Goal: Task Accomplishment & Management: Manage account settings

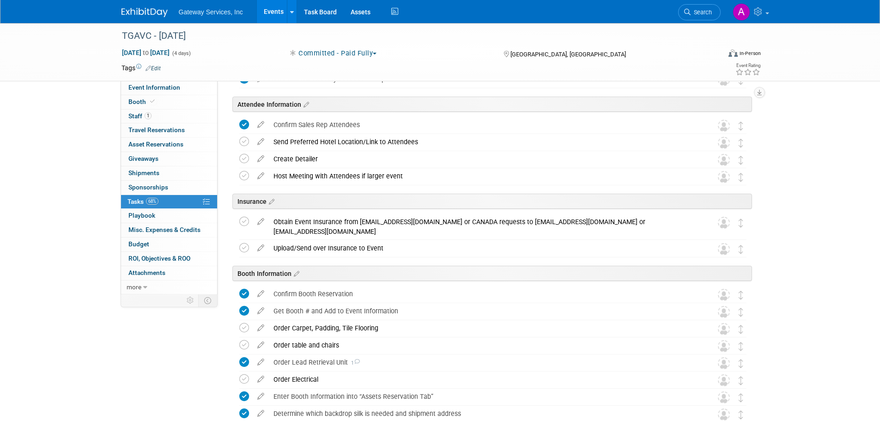
scroll to position [323, 0]
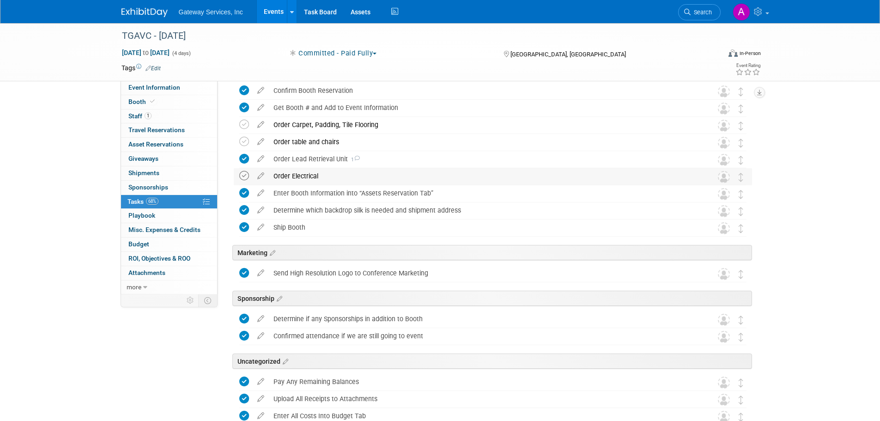
click at [245, 175] on icon at bounding box center [244, 176] width 10 height 10
click at [244, 141] on icon at bounding box center [244, 142] width 10 height 10
click at [258, 140] on icon at bounding box center [261, 140] width 16 height 12
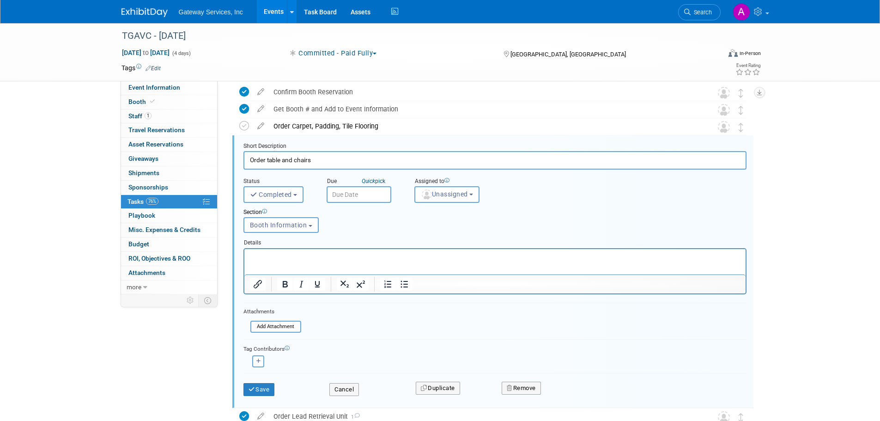
scroll to position [0, 0]
click at [353, 387] on button "Cancel" at bounding box center [344, 389] width 30 height 13
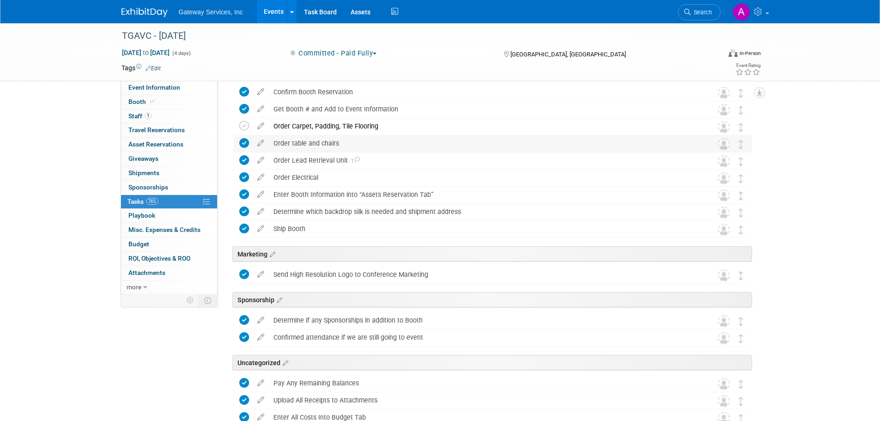
click at [291, 140] on div "Order table and chairs" at bounding box center [484, 143] width 430 height 16
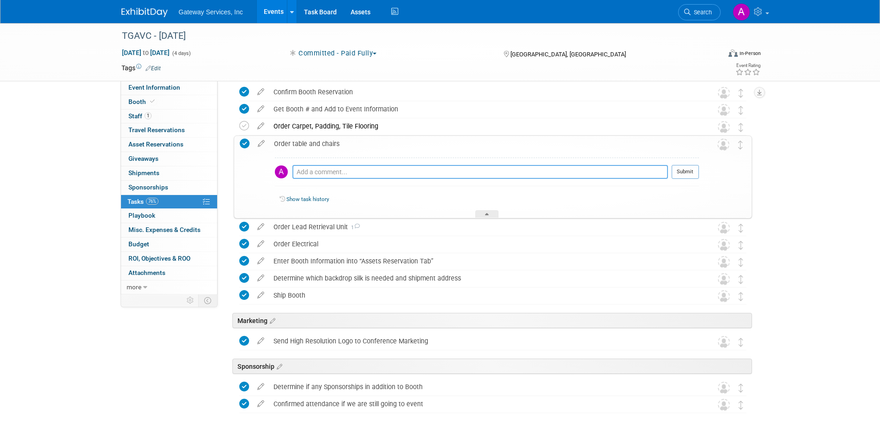
click at [308, 173] on textarea at bounding box center [479, 172] width 375 height 14
type textarea "included"
click at [686, 172] on button "Submit" at bounding box center [685, 172] width 27 height 14
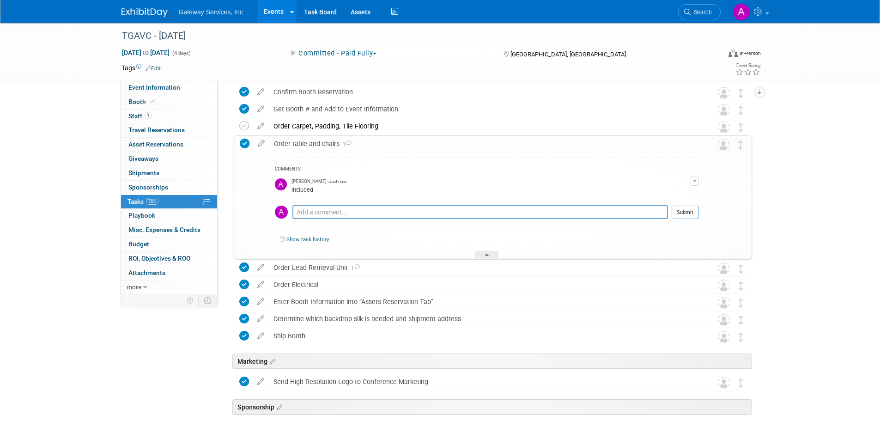
click at [292, 146] on div "Order table and chairs 1" at bounding box center [484, 144] width 430 height 16
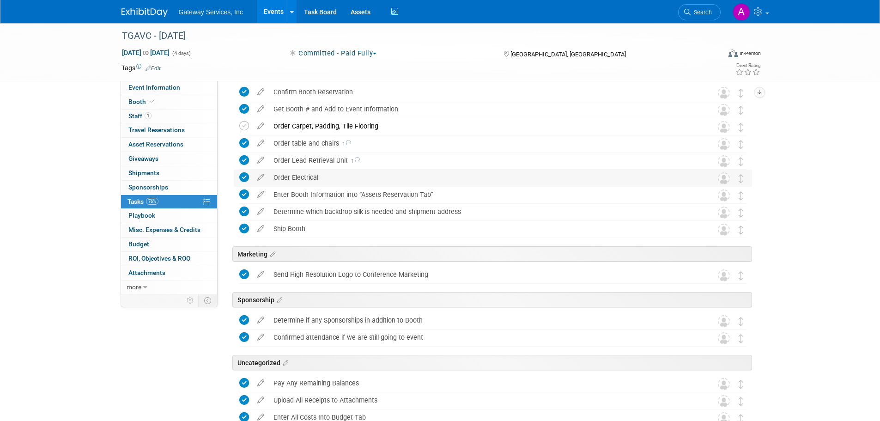
click at [295, 179] on div "Order Electrical" at bounding box center [484, 178] width 430 height 16
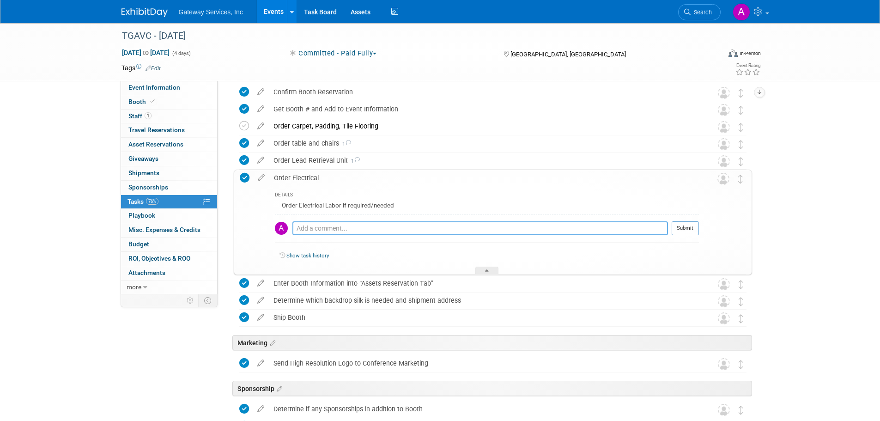
click at [313, 227] on textarea at bounding box center [479, 228] width 375 height 14
type textarea "ordered"
click at [679, 233] on button "Submit" at bounding box center [685, 228] width 27 height 14
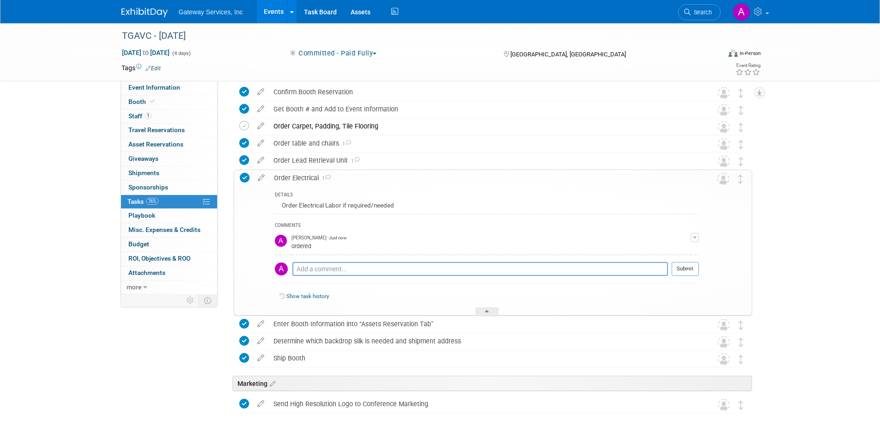
click at [295, 178] on div "Order Electrical 1" at bounding box center [484, 178] width 430 height 16
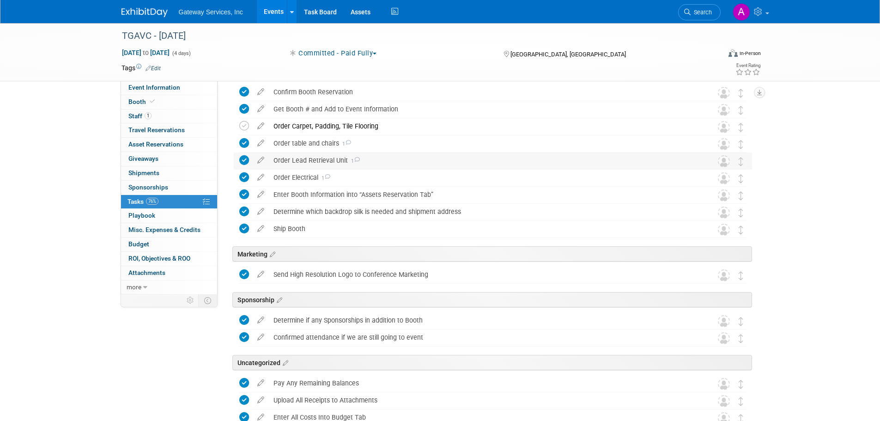
click at [315, 162] on div "Order Lead Retrieval Unit 1" at bounding box center [484, 160] width 430 height 16
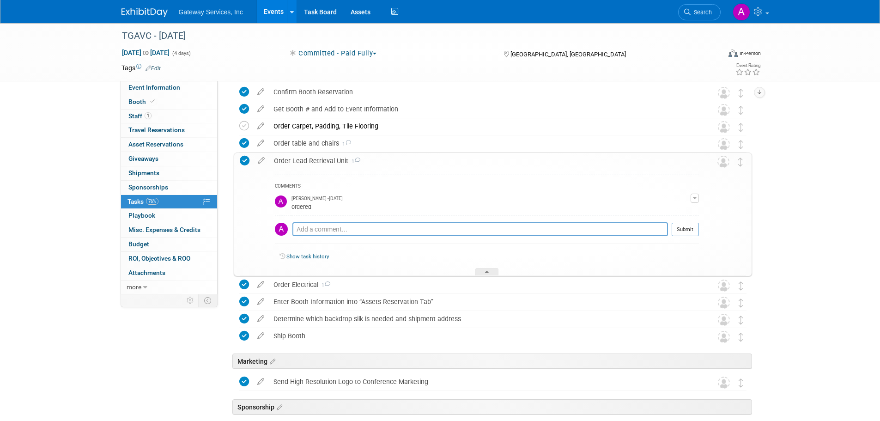
click at [315, 162] on div "Order Lead Retrieval Unit 1" at bounding box center [484, 161] width 430 height 16
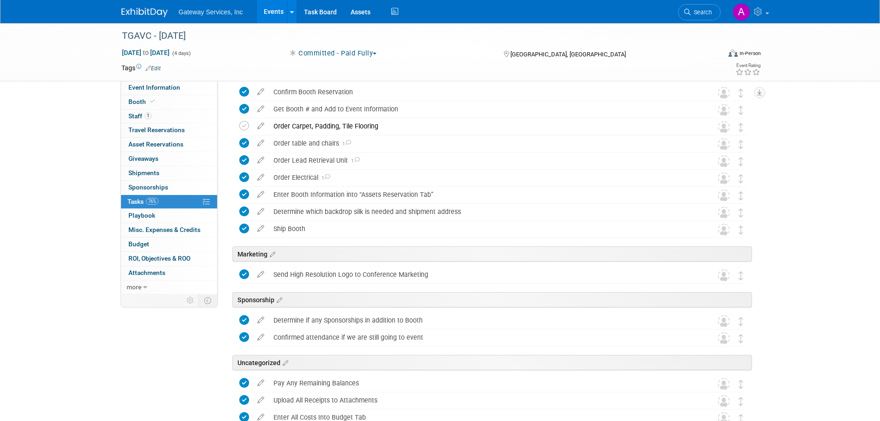
click at [154, 66] on link "Edit" at bounding box center [152, 68] width 15 height 6
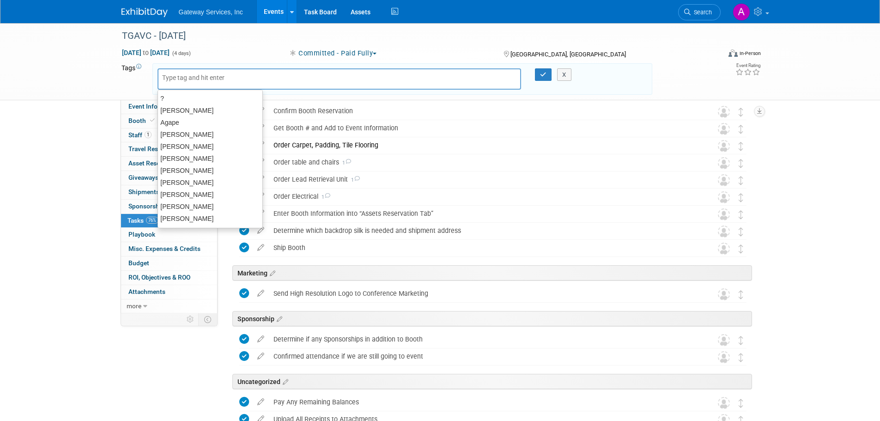
click at [180, 76] on input "text" at bounding box center [199, 77] width 74 height 9
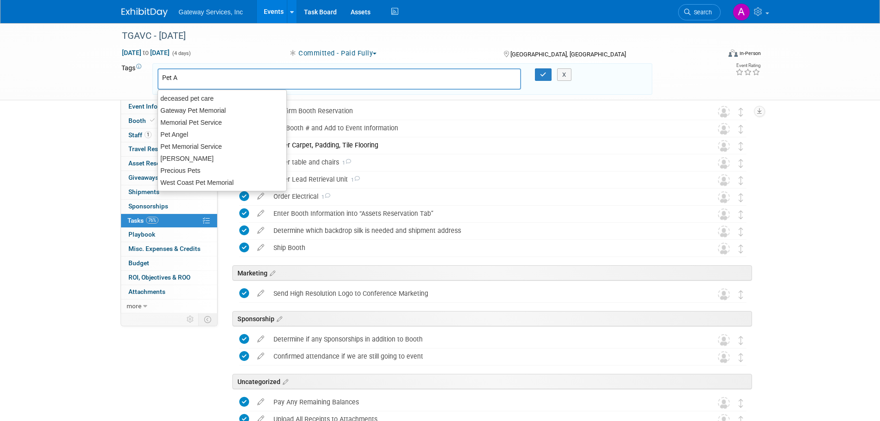
type input "Pet An"
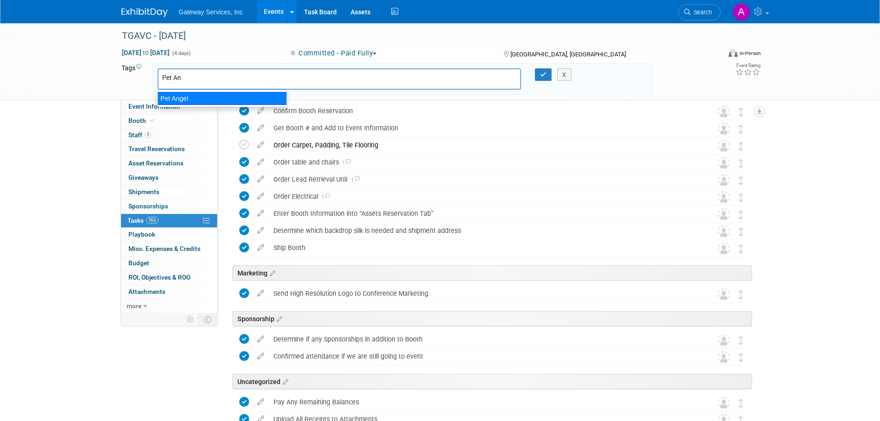
click at [185, 98] on div "Pet Angel" at bounding box center [221, 98] width 129 height 13
type input "Pet Angel"
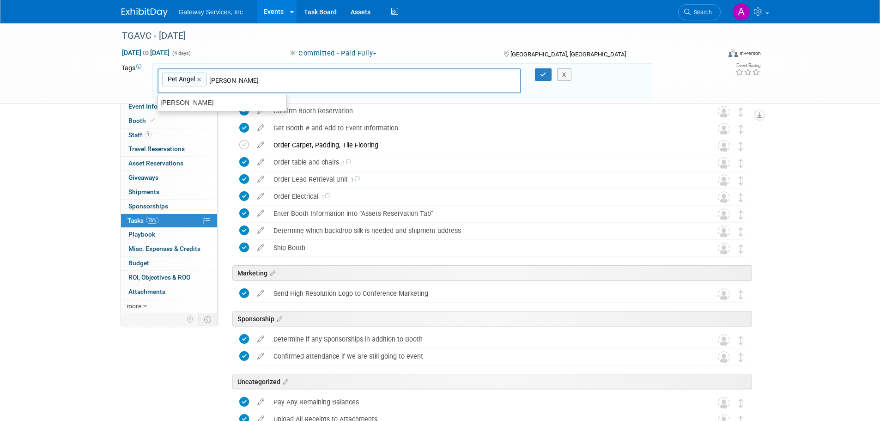
type input "[PERSON_NAME]"
click at [255, 101] on div "[PERSON_NAME]" at bounding box center [222, 103] width 128 height 12
type input "Pet Angel, Frank Apisa"
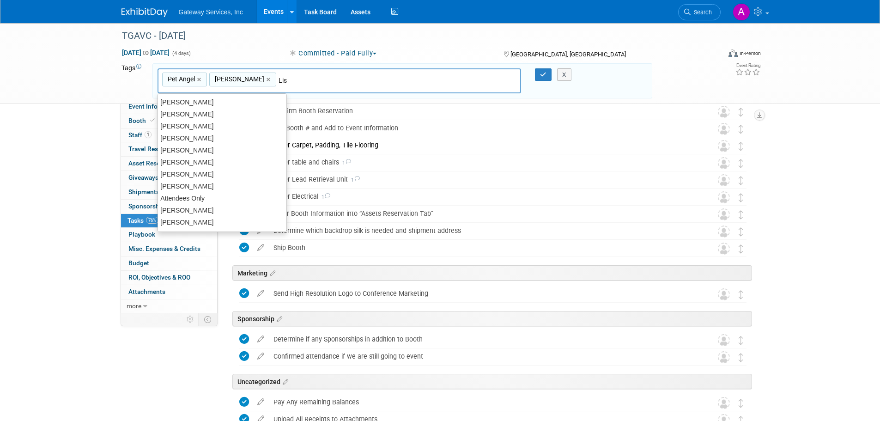
type input "Lisa"
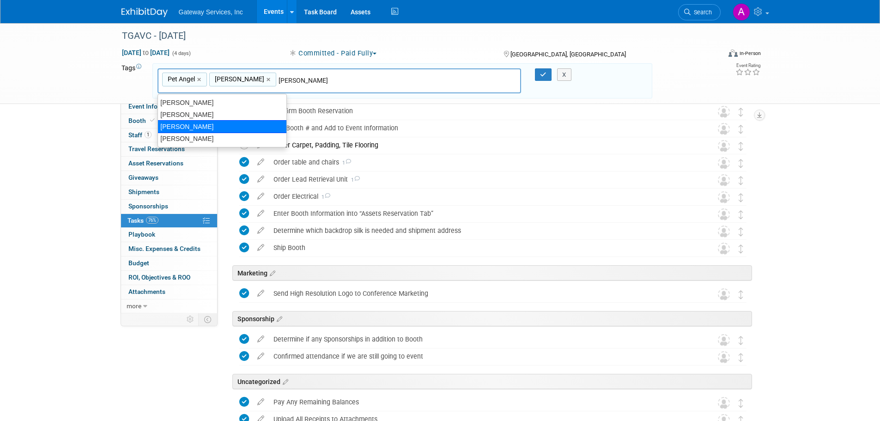
click at [237, 124] on div "[PERSON_NAME]" at bounding box center [221, 126] width 129 height 13
type input "Pet Angel, Frank Apisa, Lisa Hemings"
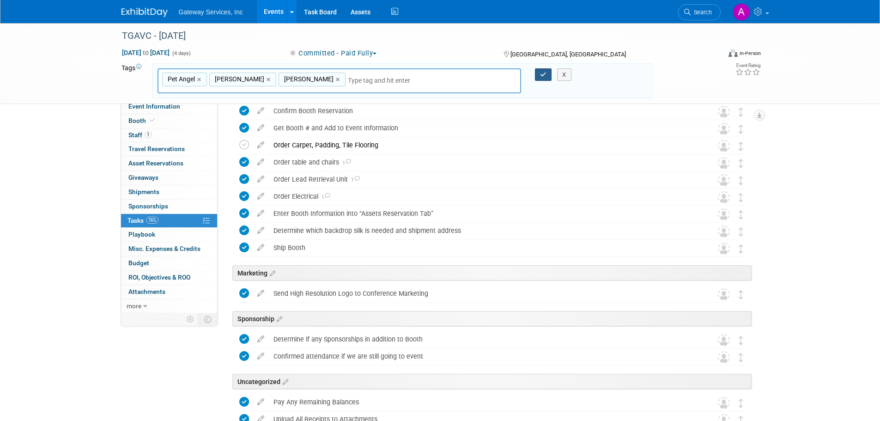
click at [539, 73] on button "button" at bounding box center [543, 74] width 17 height 13
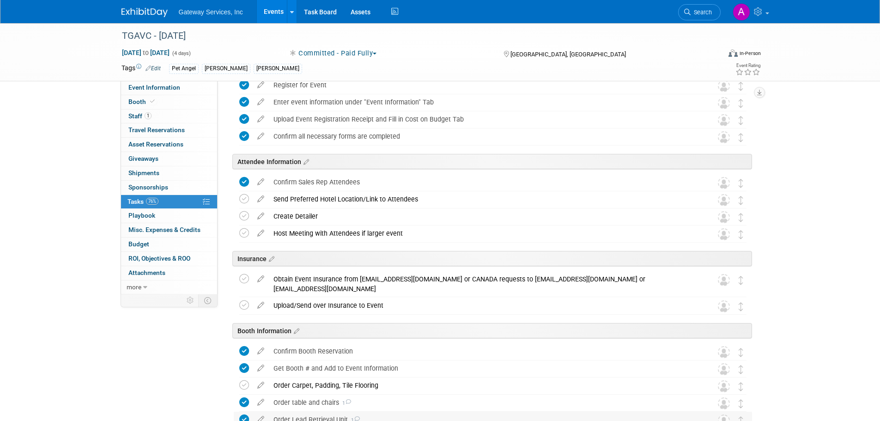
scroll to position [61, 0]
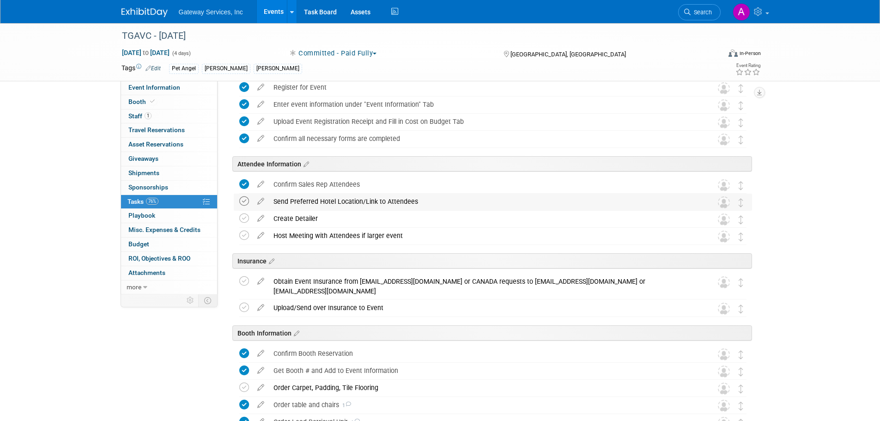
click at [245, 202] on icon at bounding box center [244, 201] width 10 height 10
click at [260, 234] on icon at bounding box center [261, 234] width 16 height 12
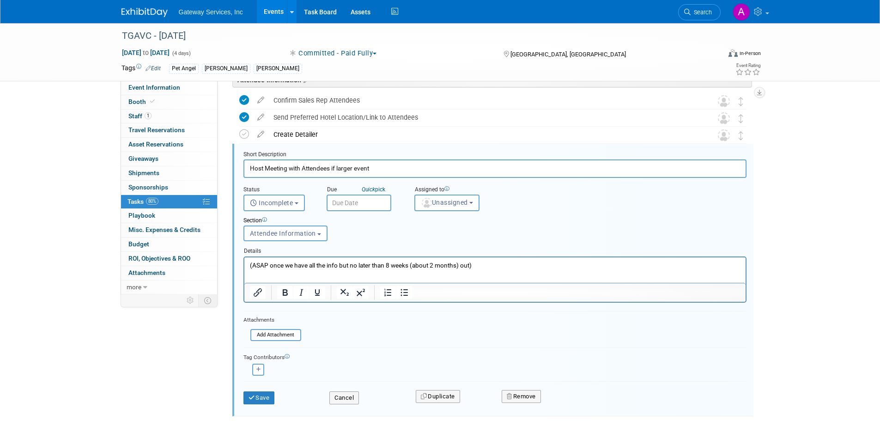
scroll to position [153, 0]
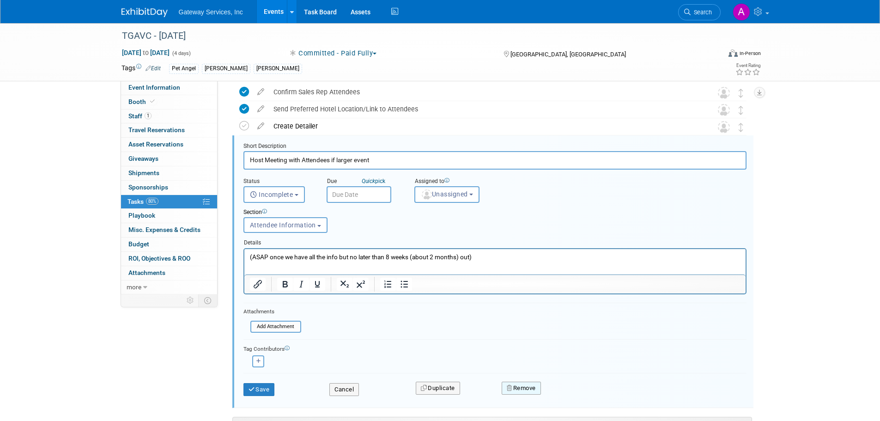
click at [523, 391] on button "Remove" at bounding box center [521, 387] width 39 height 13
click at [569, 394] on icon at bounding box center [567, 395] width 6 height 5
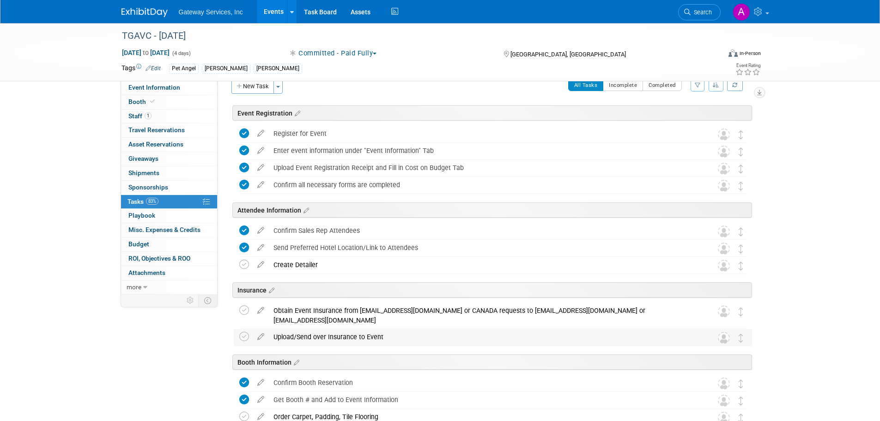
scroll to position [0, 0]
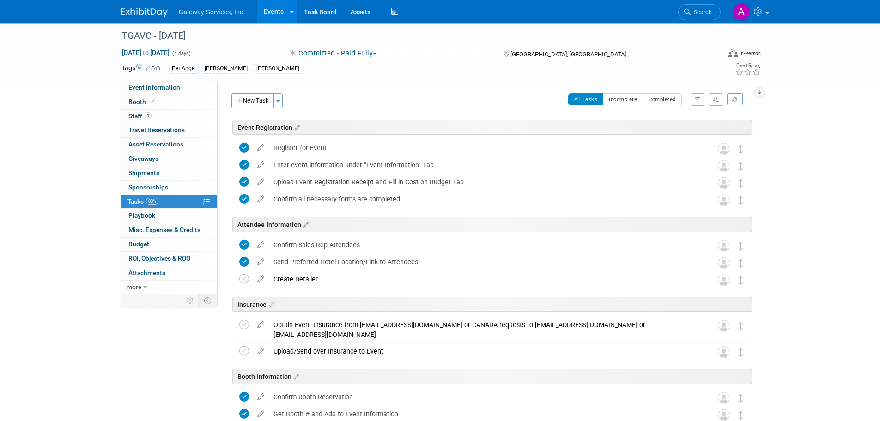
click at [156, 14] on img at bounding box center [144, 12] width 46 height 9
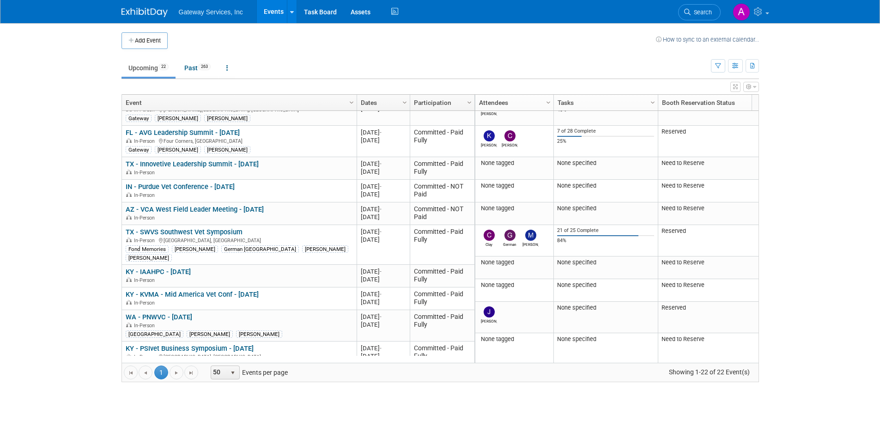
scroll to position [166, 0]
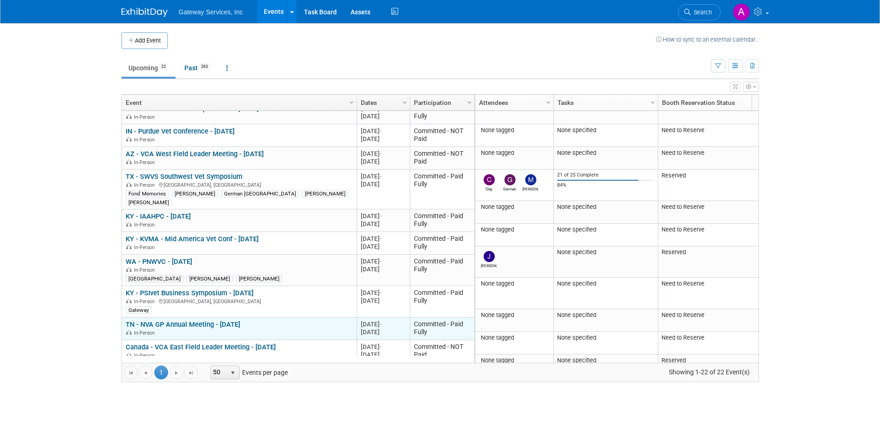
click at [206, 320] on link "TN - NVA GP Annual Meeting - [DATE]" at bounding box center [183, 324] width 115 height 8
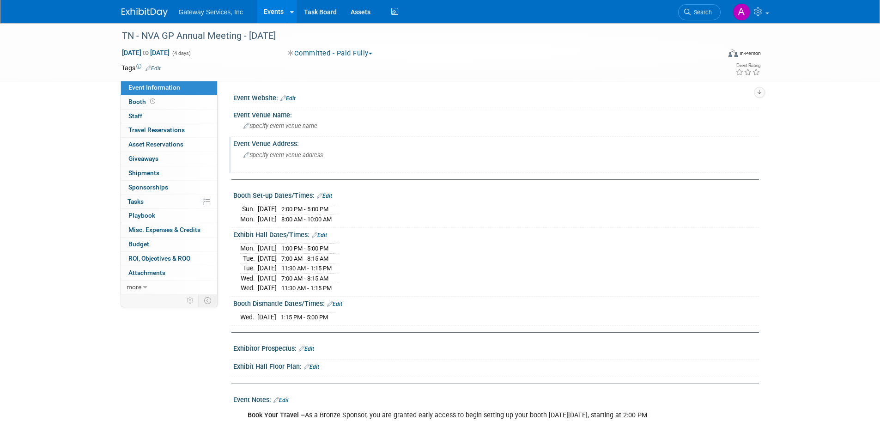
click at [277, 159] on div "Specify event venue address" at bounding box center [342, 158] width 205 height 21
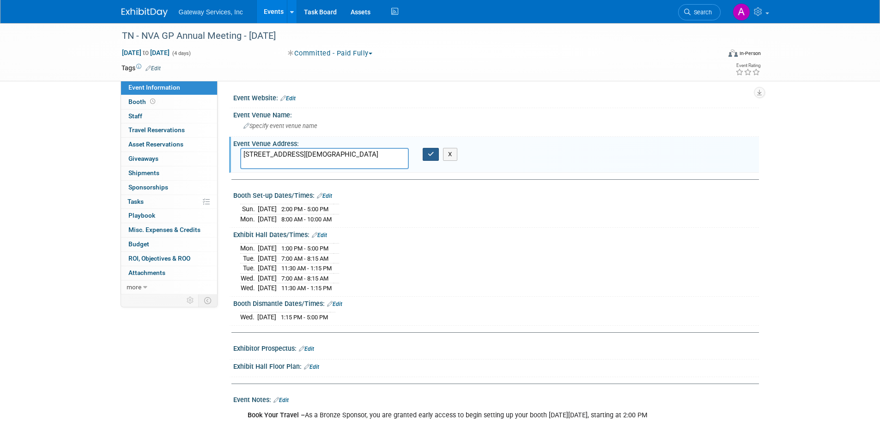
type textarea "[STREET_ADDRESS][DEMOGRAPHIC_DATA]"
click at [428, 152] on icon "button" at bounding box center [431, 154] width 6 height 6
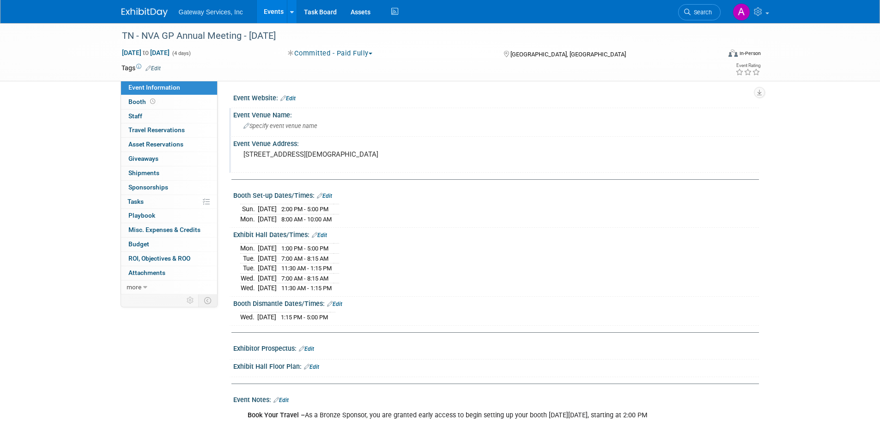
click at [310, 126] on span "Specify event venue name" at bounding box center [280, 125] width 74 height 7
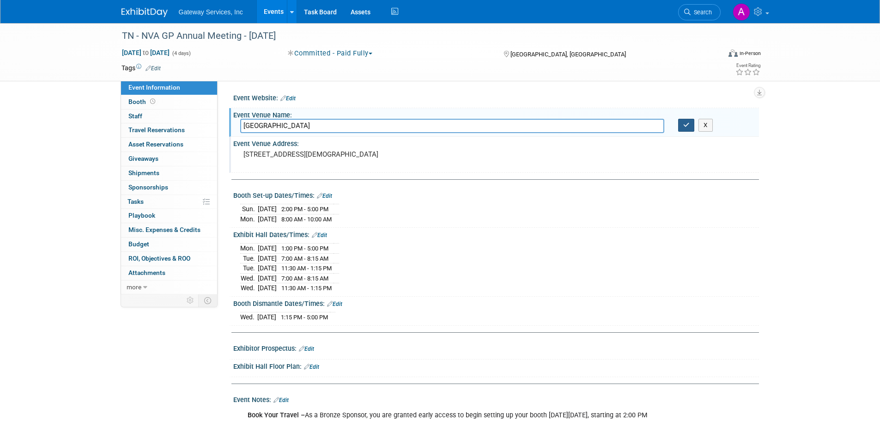
type input "Music City Center"
click at [689, 130] on button "button" at bounding box center [686, 125] width 17 height 13
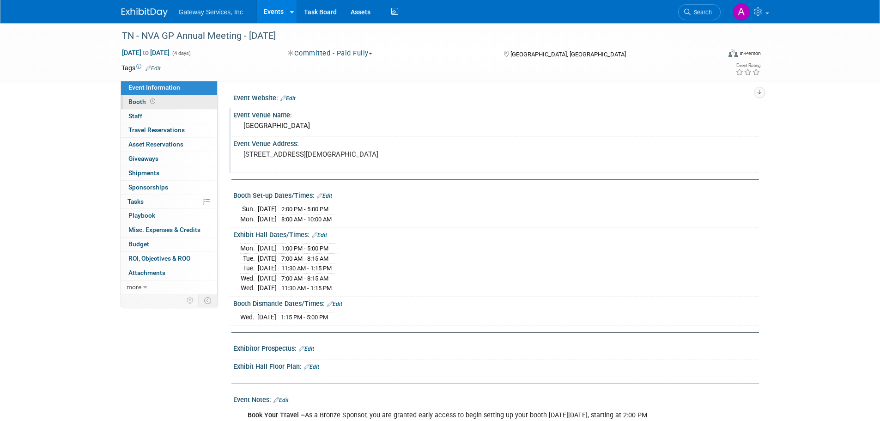
click at [172, 103] on link "Booth" at bounding box center [169, 102] width 96 height 14
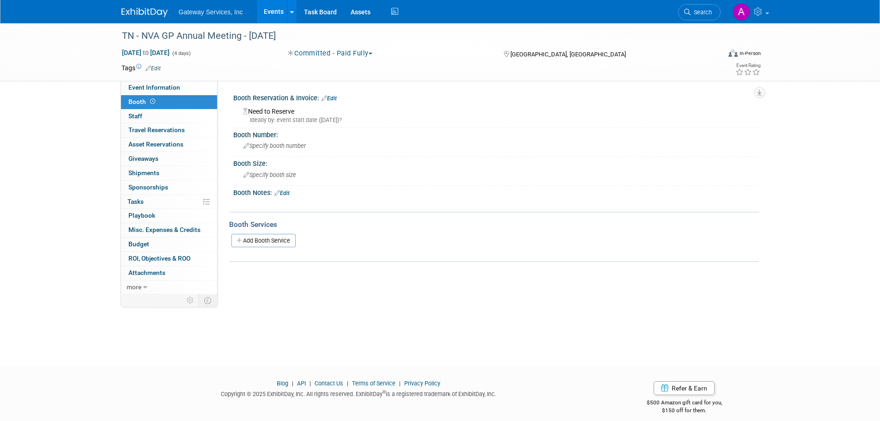
click at [329, 95] on link "Edit" at bounding box center [328, 98] width 15 height 6
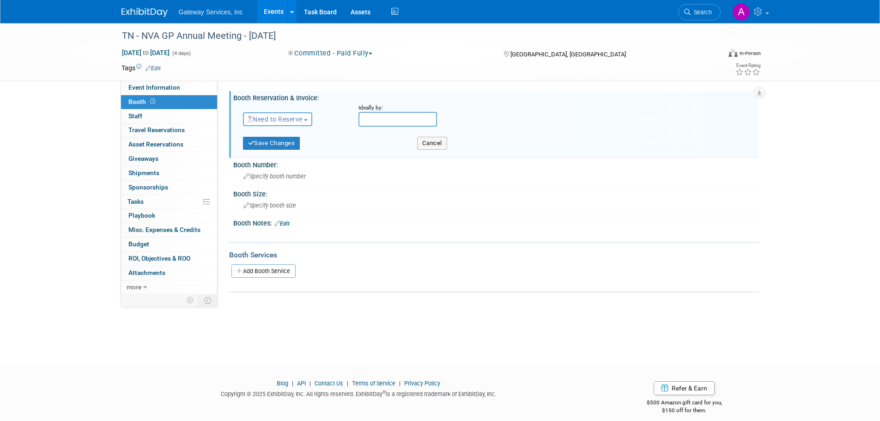
click at [289, 119] on span "Need to Reserve" at bounding box center [275, 118] width 55 height 7
click at [291, 146] on link "Reserved" at bounding box center [292, 147] width 99 height 13
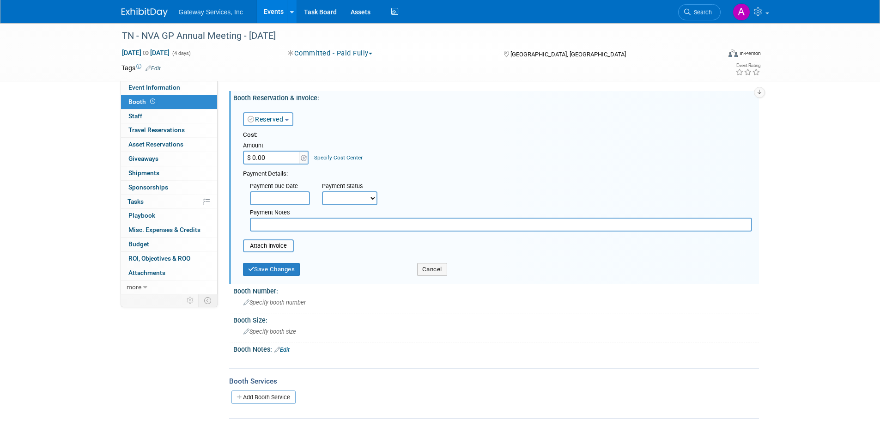
click at [276, 163] on input "$ 0.00" at bounding box center [272, 158] width 58 height 14
type input "$ 35,000.00"
click at [274, 273] on button "Save Changes" at bounding box center [271, 269] width 57 height 13
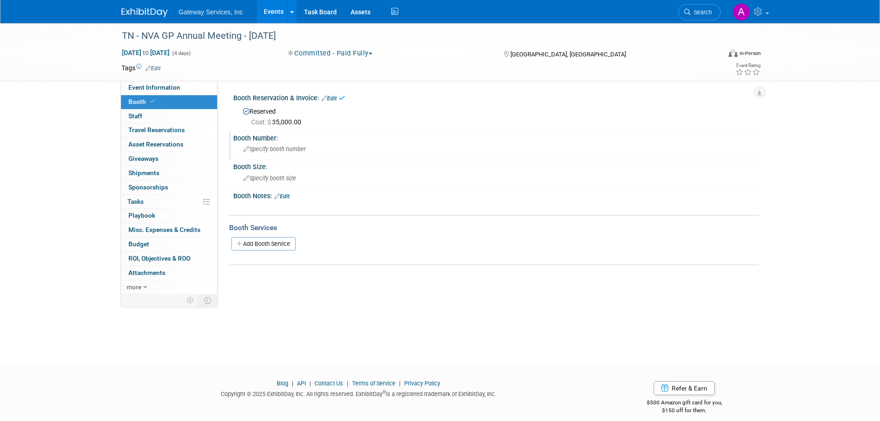
click at [286, 151] on span "Specify booth number" at bounding box center [274, 148] width 62 height 7
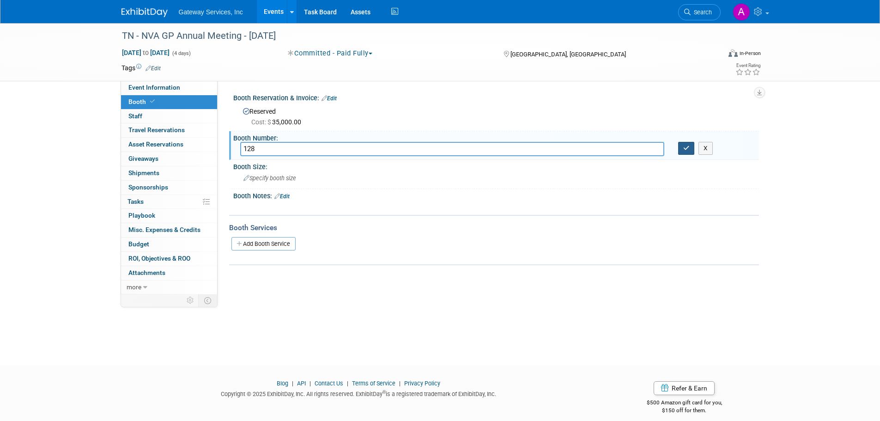
type input "128"
click at [688, 153] on button "button" at bounding box center [686, 148] width 17 height 13
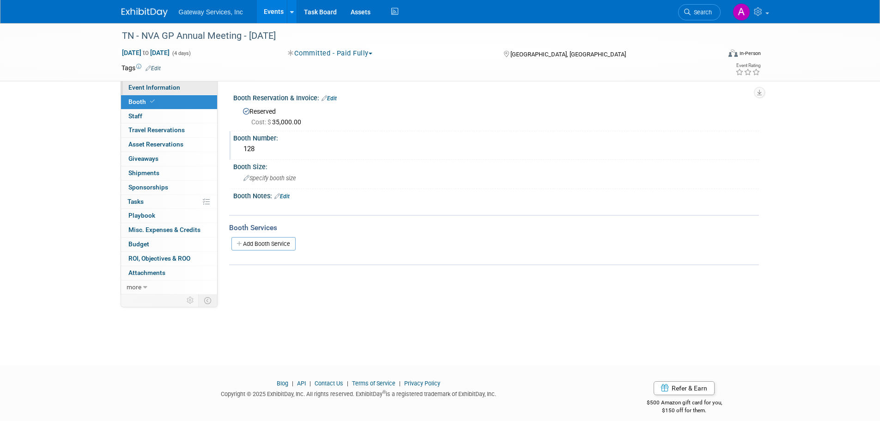
click at [184, 84] on link "Event Information" at bounding box center [169, 88] width 96 height 14
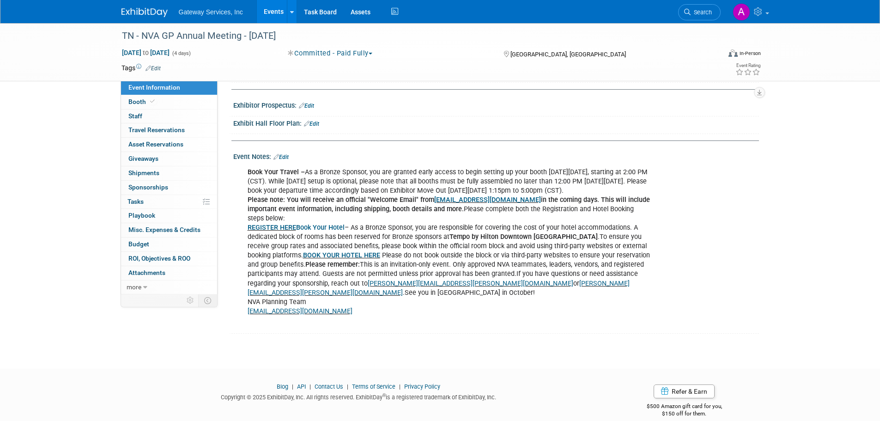
scroll to position [244, 0]
click at [287, 153] on link "Edit" at bounding box center [280, 156] width 15 height 6
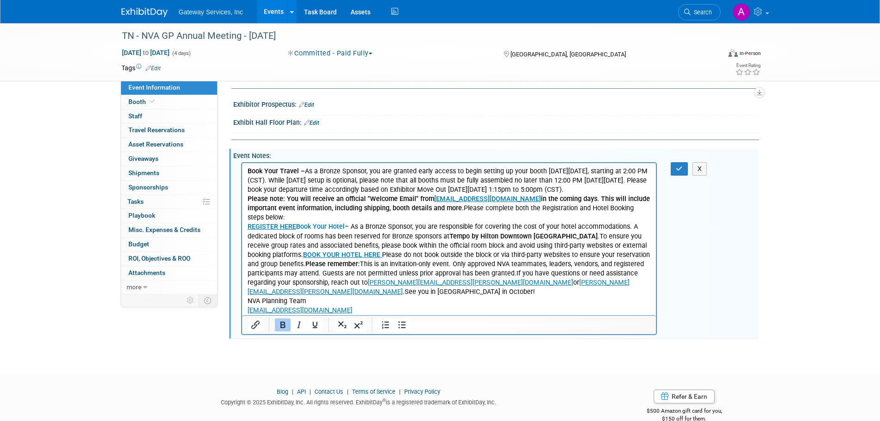
scroll to position [0, 0]
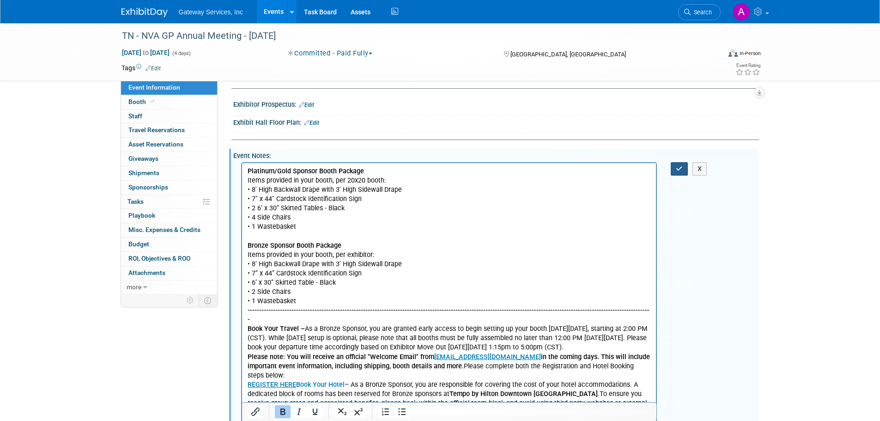
click at [679, 170] on button "button" at bounding box center [679, 168] width 17 height 13
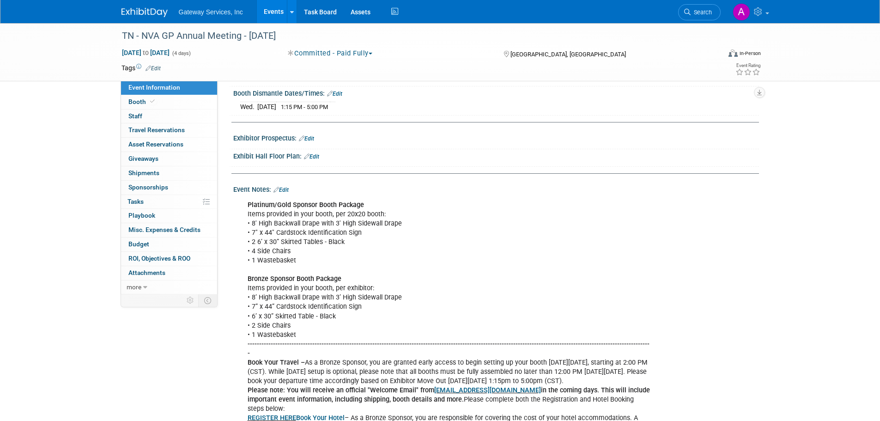
scroll to position [185, 0]
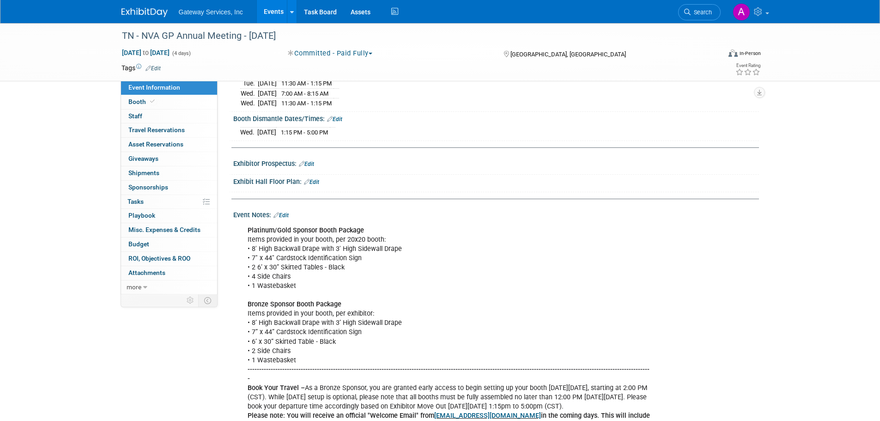
click at [289, 219] on div "Platinum/Gold Sponsor Booth Package Items provided in your booth, per 20x20 boo…" at bounding box center [495, 221] width 514 height 5
click at [288, 212] on link "Edit" at bounding box center [280, 215] width 15 height 6
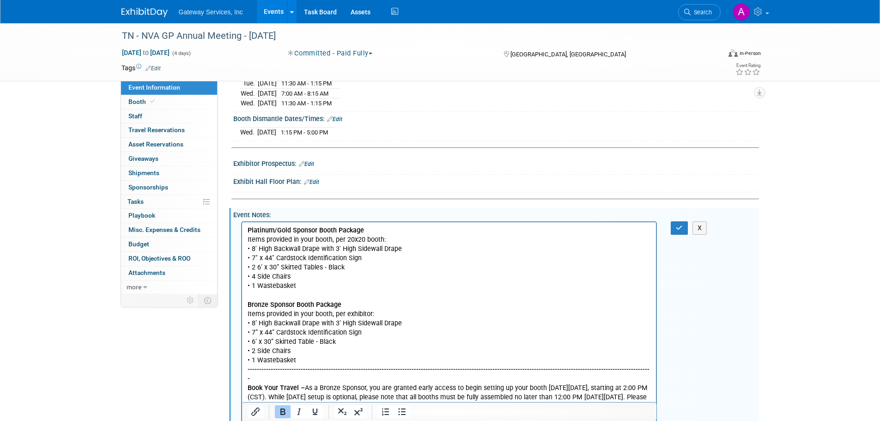
scroll to position [0, 0]
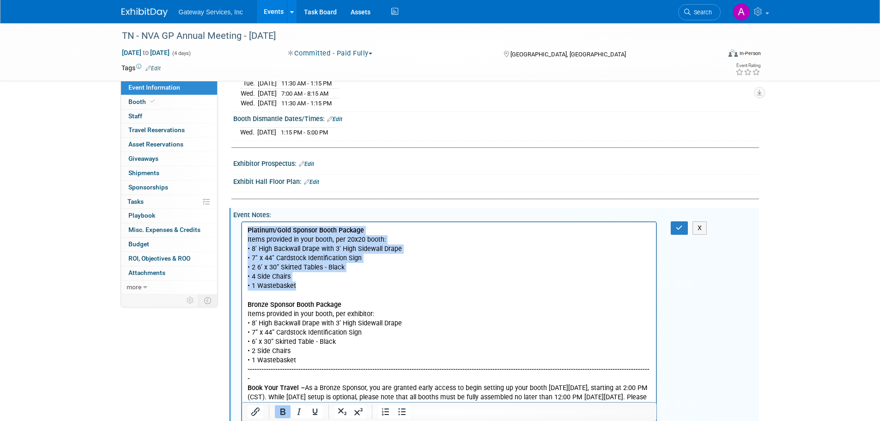
drag, startPoint x: 302, startPoint y: 284, endPoint x: 247, endPoint y: 231, distance: 76.8
click at [247, 231] on p "Platinum/Gold Sponsor Booth Package Items provided in your booth, per 20x20 boo…" at bounding box center [449, 382] width 404 height 315
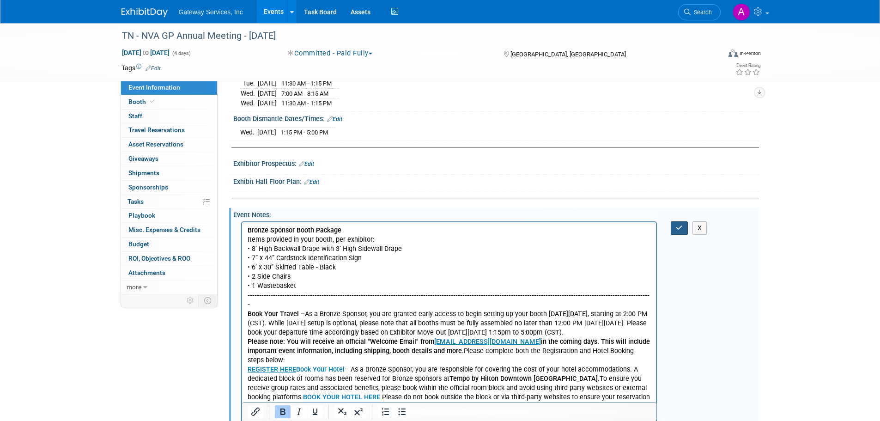
click at [680, 229] on icon "button" at bounding box center [679, 227] width 7 height 6
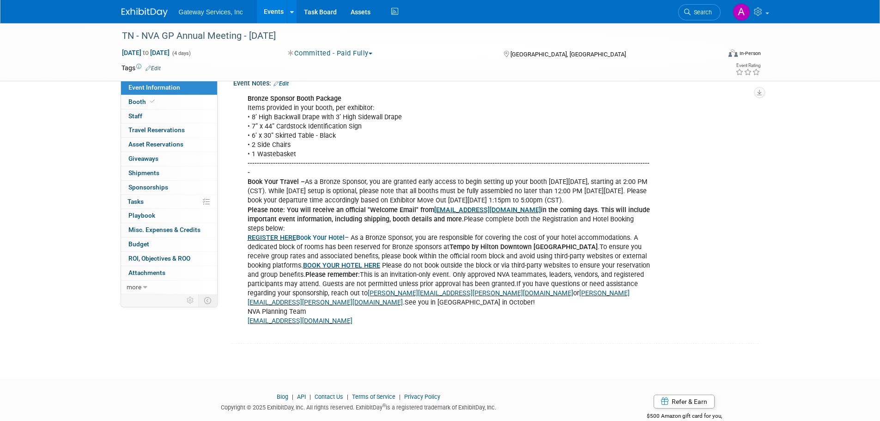
scroll to position [318, 0]
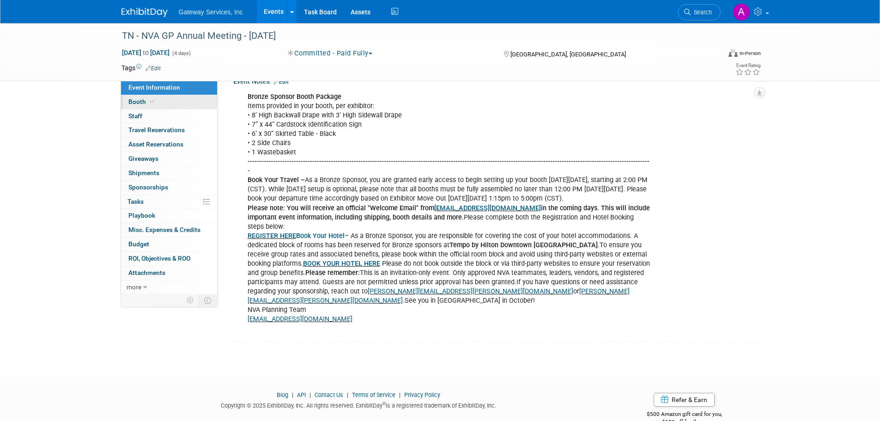
click at [150, 99] on icon at bounding box center [152, 101] width 5 height 5
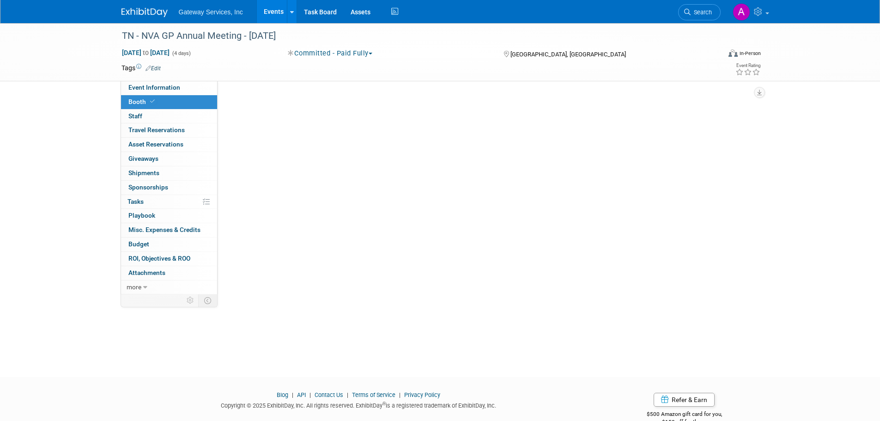
scroll to position [0, 0]
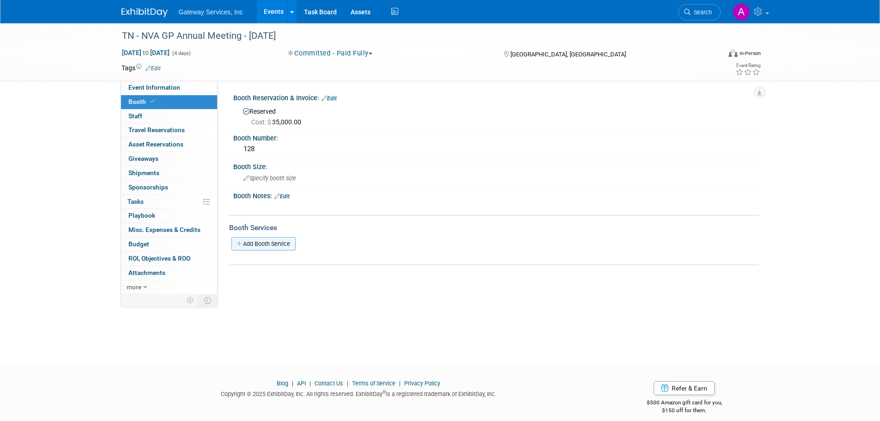
click at [272, 240] on link "Add Booth Service" at bounding box center [263, 243] width 64 height 13
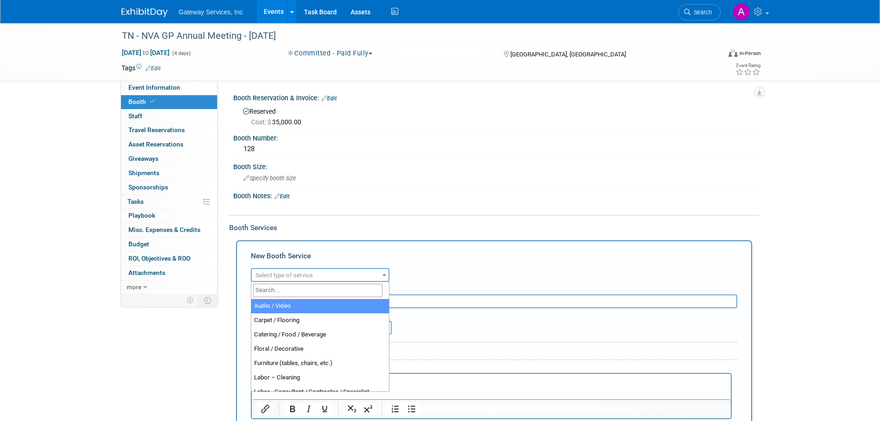
click at [337, 276] on span "Select type of service" at bounding box center [320, 275] width 137 height 13
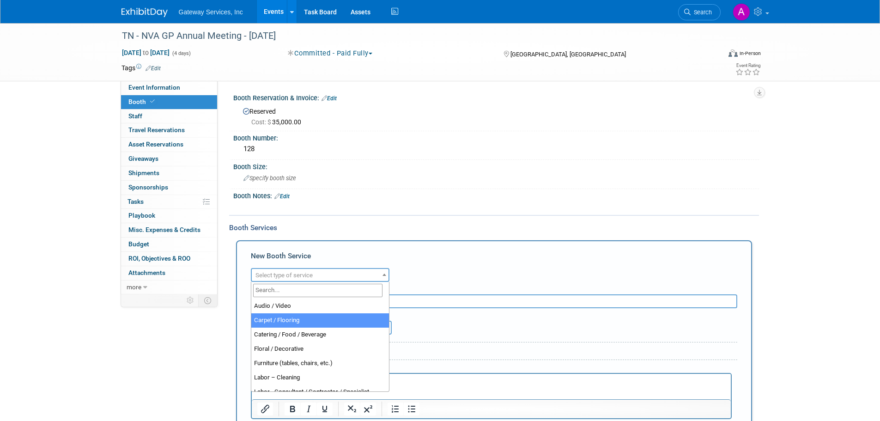
select select "4"
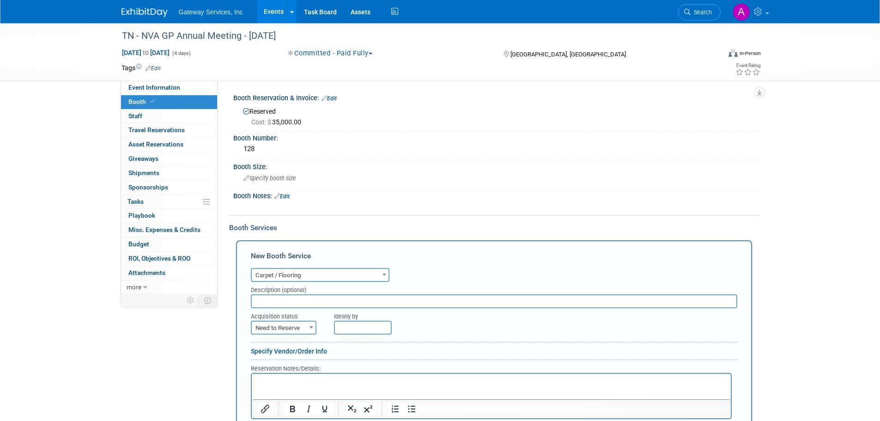
click at [299, 328] on span "Need to Reserve" at bounding box center [284, 327] width 64 height 13
select select "2"
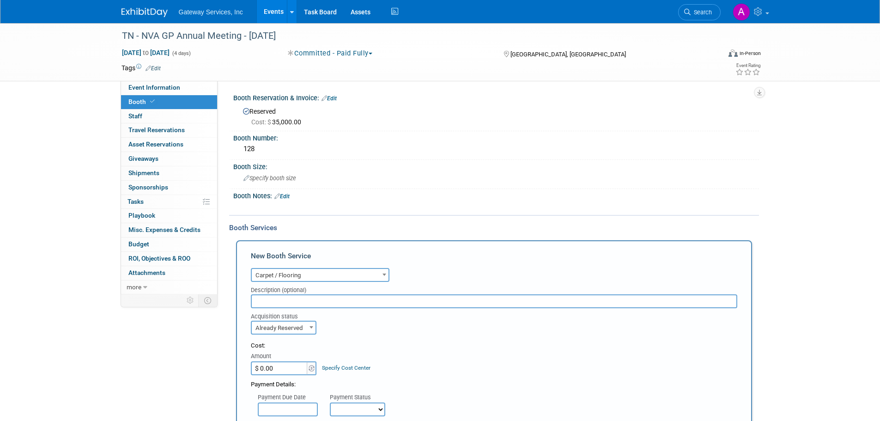
click at [284, 367] on input "$ 0.00" at bounding box center [280, 368] width 58 height 14
type input "$ 2,359.64"
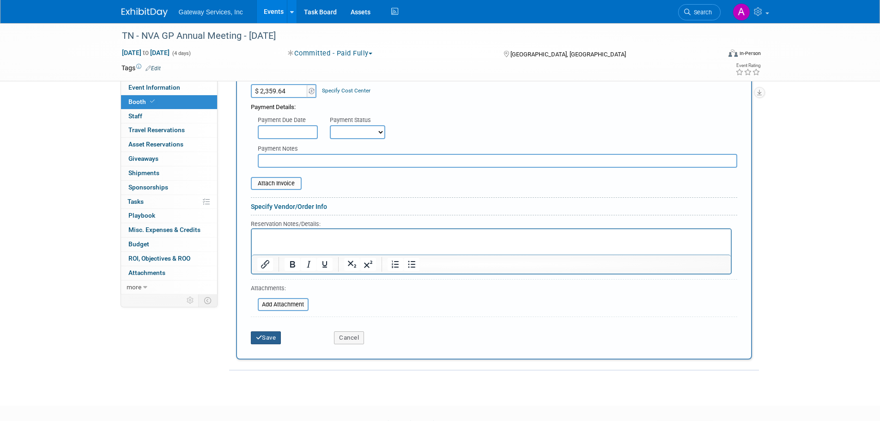
click at [260, 336] on icon "submit" at bounding box center [259, 337] width 6 height 6
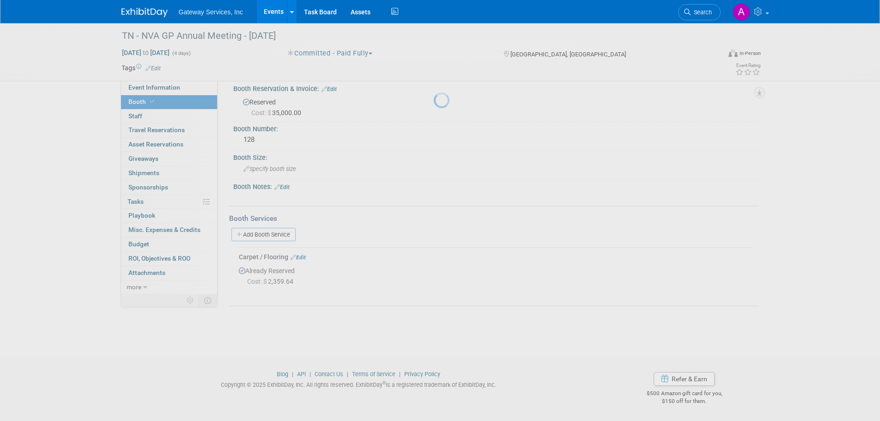
scroll to position [9, 0]
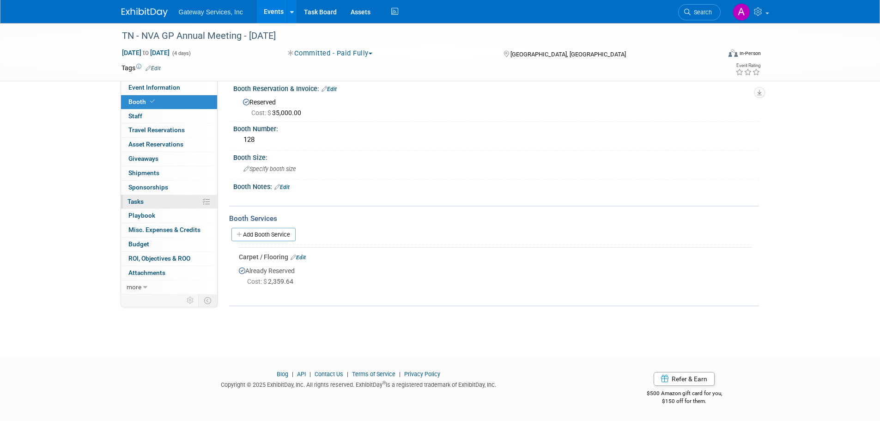
click at [152, 200] on link "0% Tasks 0%" at bounding box center [169, 202] width 96 height 14
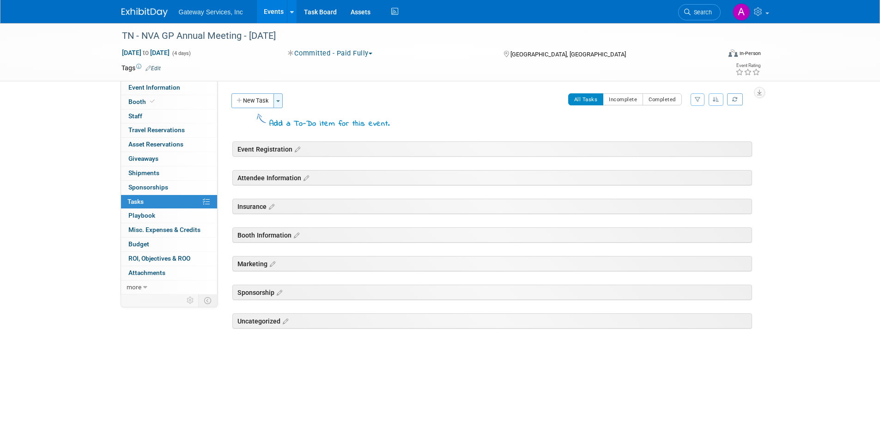
click at [279, 101] on span "button" at bounding box center [278, 101] width 4 height 2
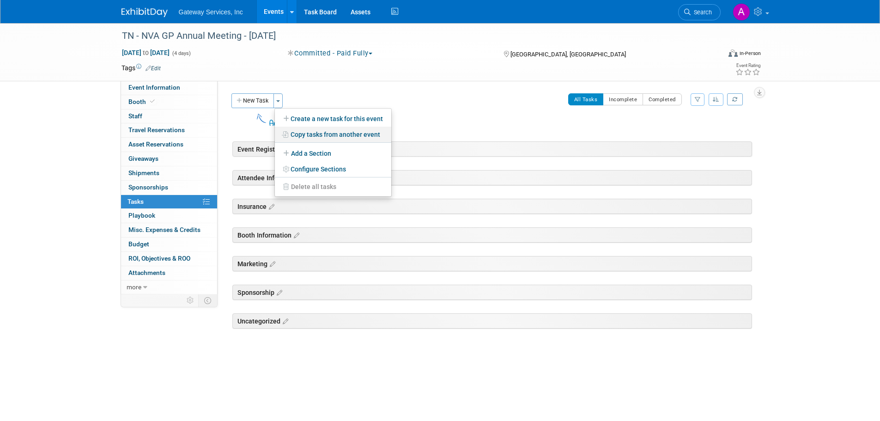
click at [354, 138] on link "Copy tasks from another event" at bounding box center [333, 135] width 116 height 16
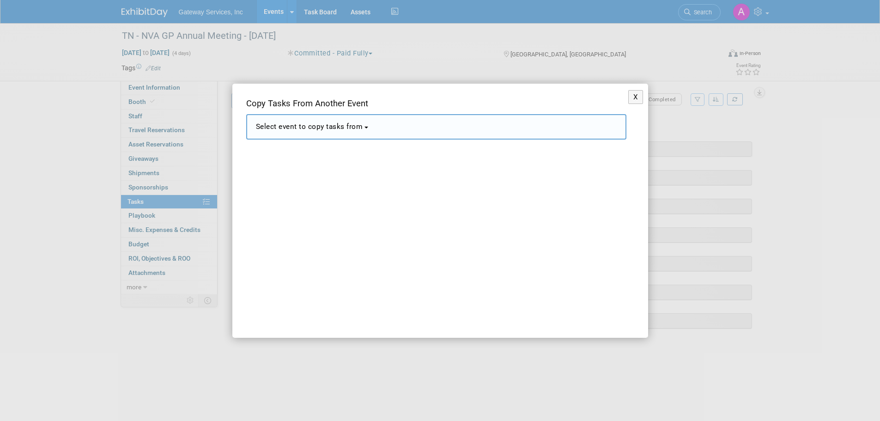
click at [372, 129] on button "Select event to copy tasks from" at bounding box center [436, 126] width 380 height 25
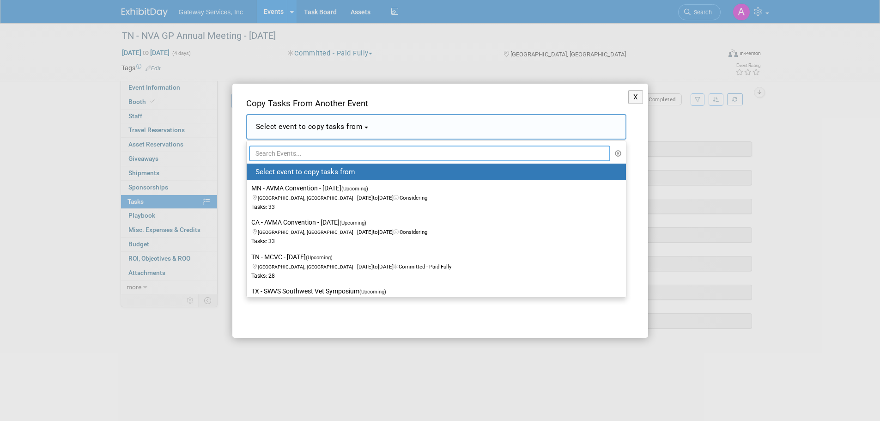
click at [369, 150] on input "text" at bounding box center [430, 153] width 362 height 16
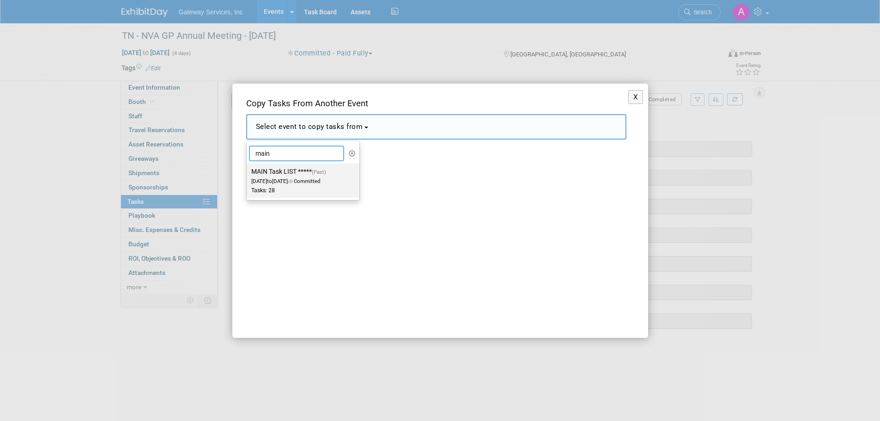
type input "main"
click at [272, 182] on span "to" at bounding box center [269, 181] width 5 height 6
click at [248, 175] on input "MAIN Task LIST ***** (Past) Jan 1, 2025 to Jan 4, 2025 Committed Tasks: 28" at bounding box center [245, 172] width 6 height 6
select select "11111013"
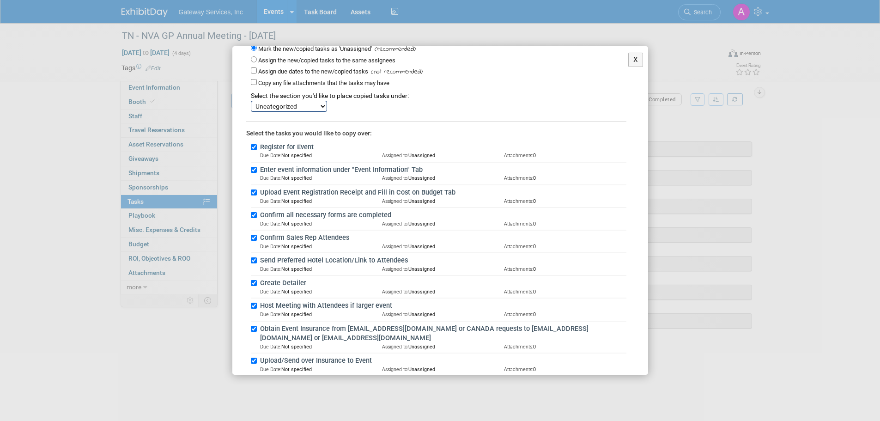
scroll to position [553, 0]
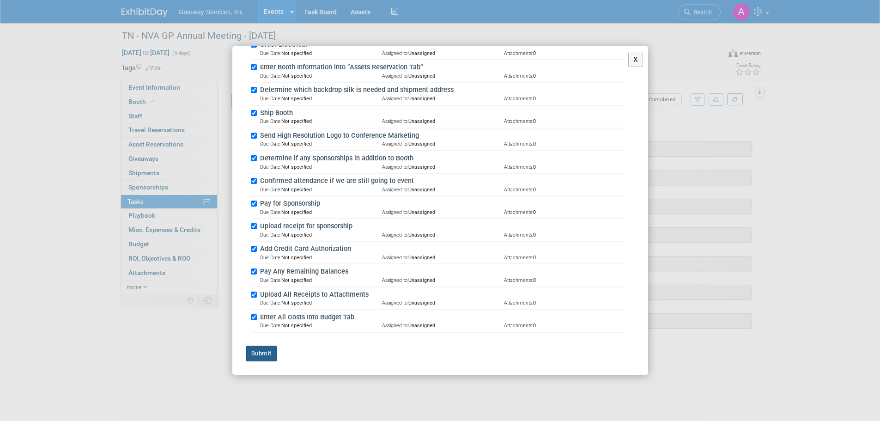
click at [263, 350] on button "Submit" at bounding box center [261, 353] width 30 height 16
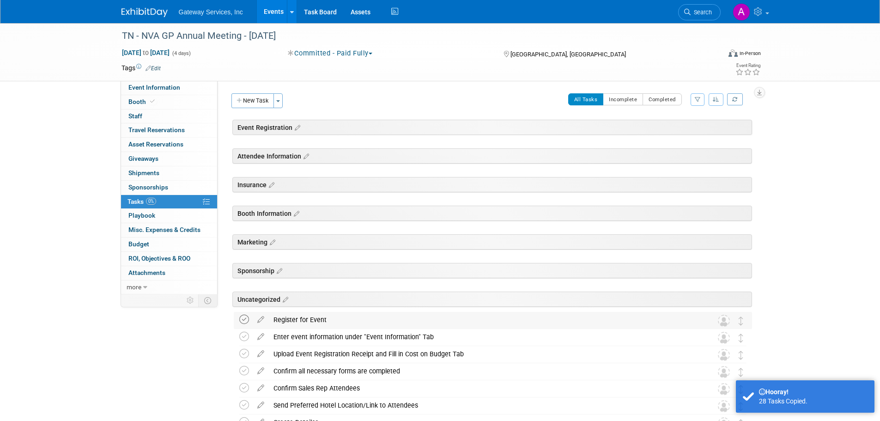
click at [244, 320] on icon at bounding box center [244, 320] width 10 height 10
click at [241, 337] on icon at bounding box center [244, 337] width 10 height 10
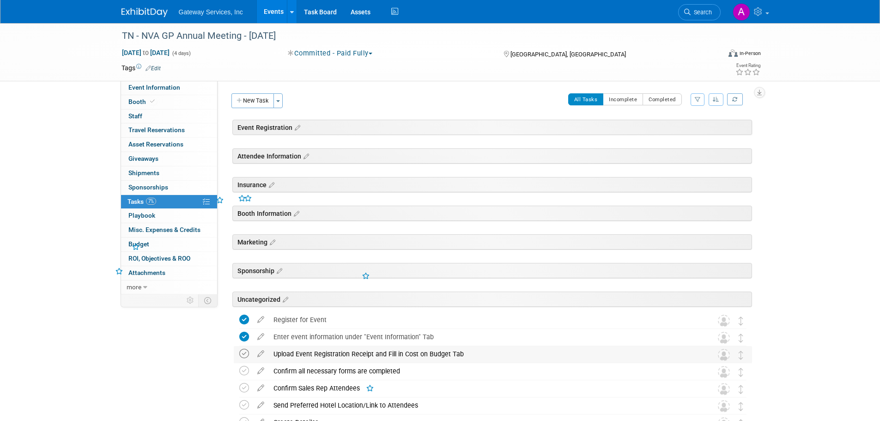
click at [244, 356] on icon at bounding box center [244, 354] width 10 height 10
click at [244, 376] on td at bounding box center [245, 371] width 13 height 17
click at [245, 373] on icon at bounding box center [244, 371] width 10 height 10
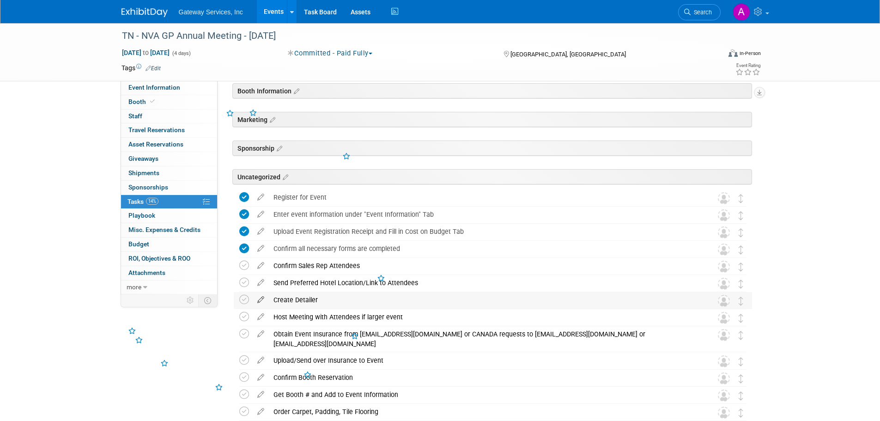
scroll to position [139, 0]
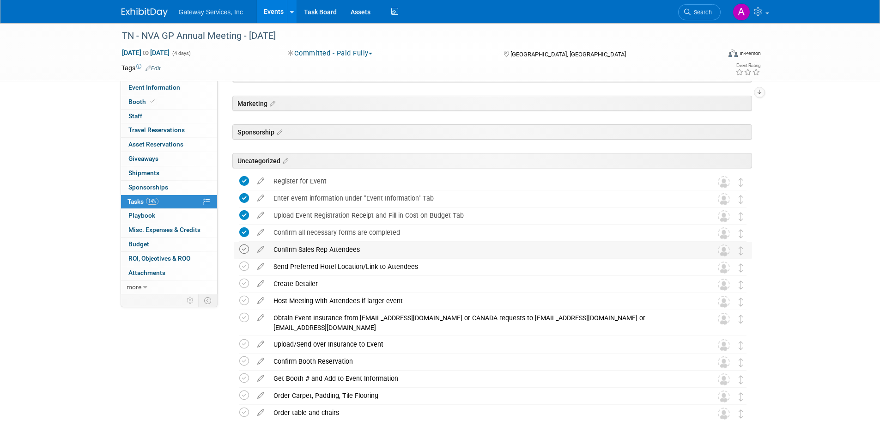
click at [242, 249] on icon at bounding box center [244, 249] width 10 height 10
click at [243, 266] on icon at bounding box center [244, 266] width 10 height 10
click at [244, 356] on icon at bounding box center [244, 361] width 10 height 10
click at [246, 379] on icon at bounding box center [244, 378] width 10 height 10
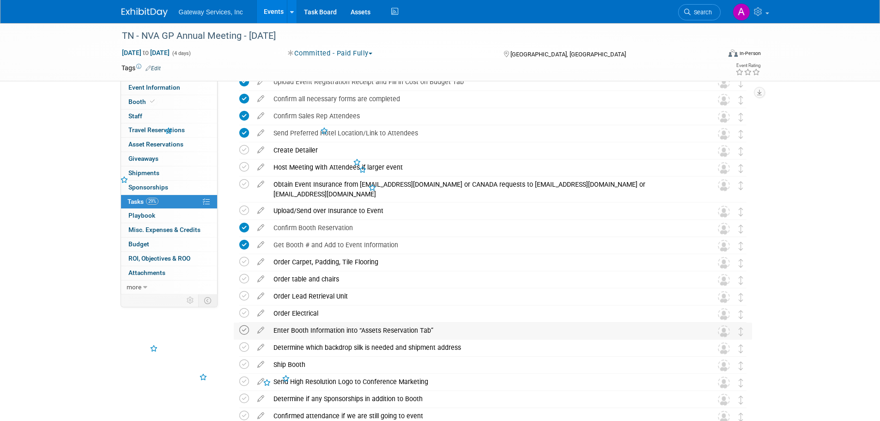
scroll to position [277, 0]
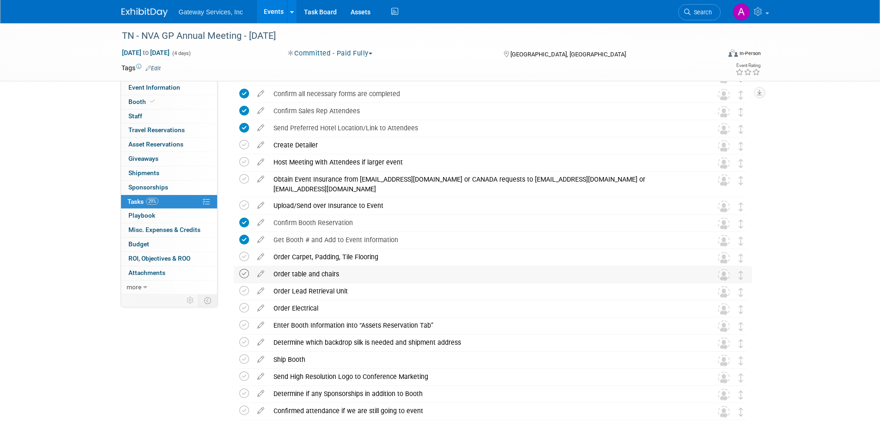
click at [242, 277] on icon at bounding box center [244, 274] width 10 height 10
click at [282, 273] on div "Order table and chairs" at bounding box center [484, 274] width 430 height 16
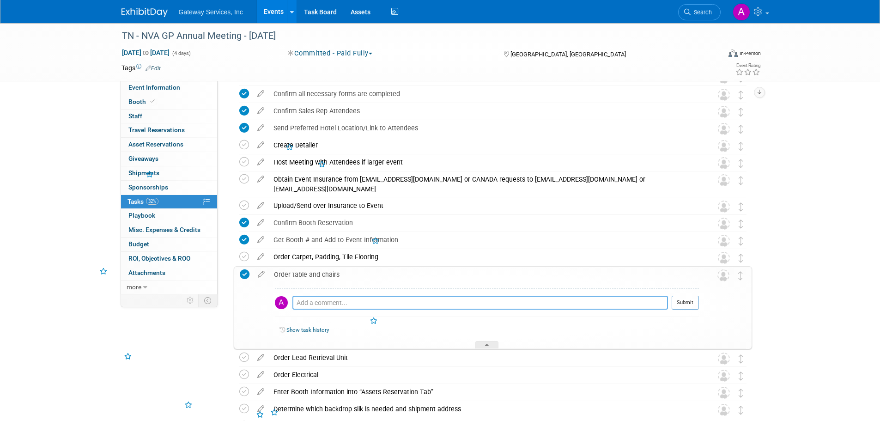
click at [311, 302] on textarea at bounding box center [479, 303] width 375 height 14
type textarea "included"
click at [677, 300] on button "Submit" at bounding box center [685, 303] width 27 height 14
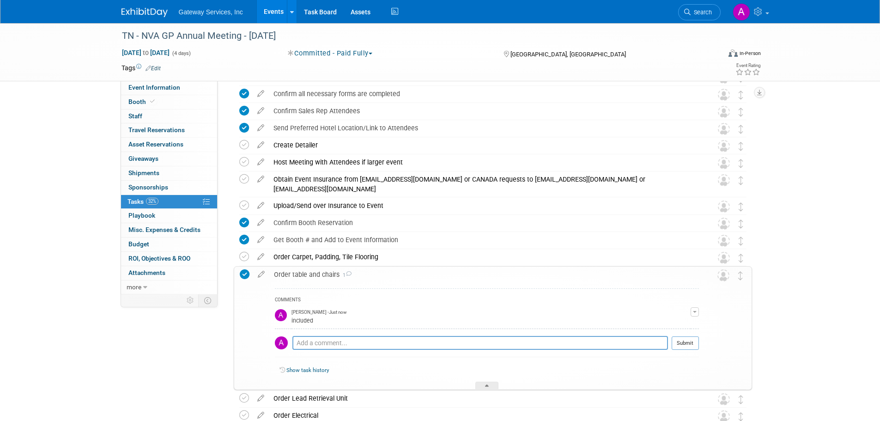
click at [291, 274] on div "Order table and chairs 1" at bounding box center [484, 274] width 430 height 16
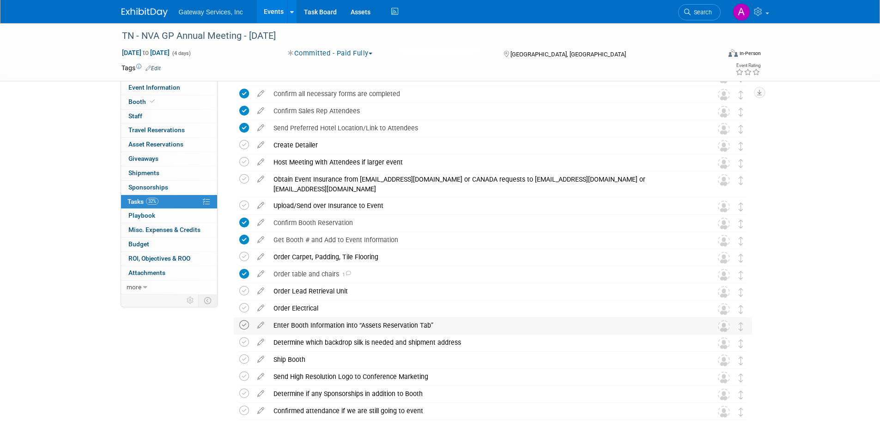
click at [243, 322] on icon at bounding box center [244, 325] width 10 height 10
click at [242, 361] on icon at bounding box center [244, 359] width 10 height 10
click at [247, 342] on icon at bounding box center [244, 342] width 10 height 10
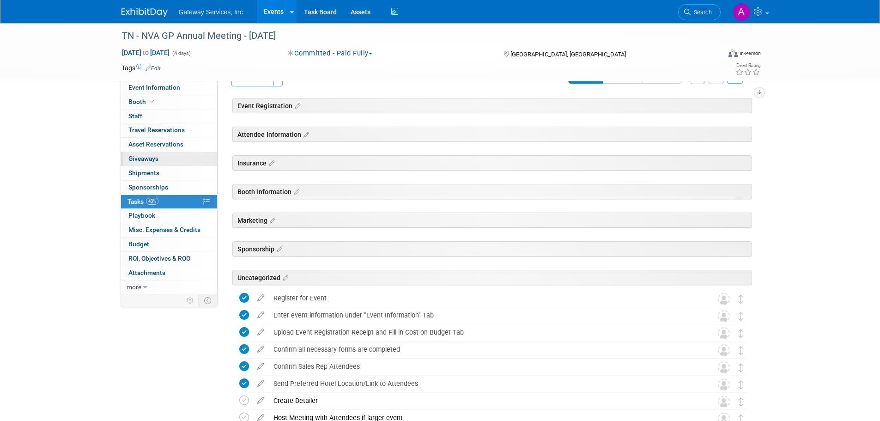
scroll to position [0, 0]
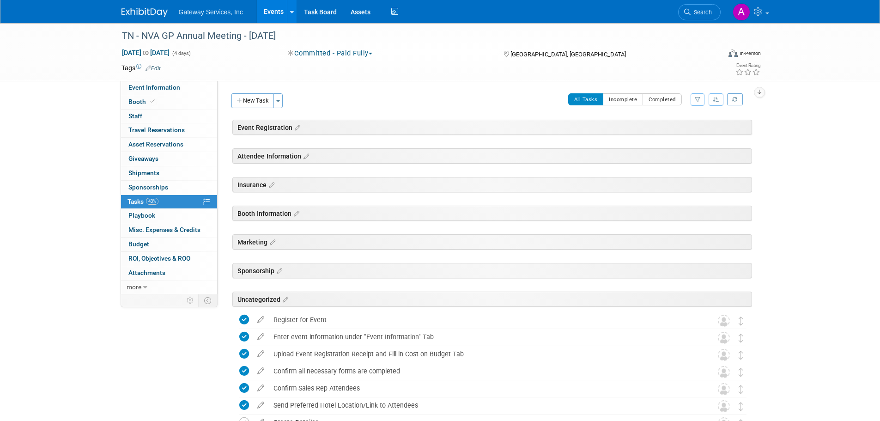
click at [158, 67] on link "Edit" at bounding box center [152, 68] width 15 height 6
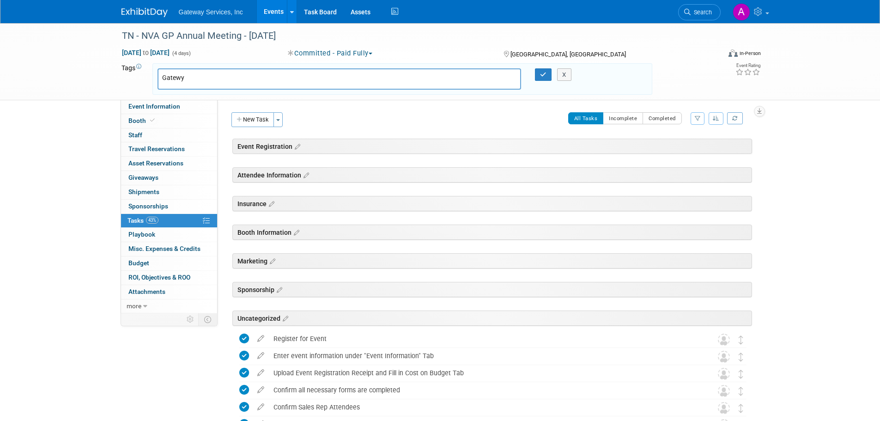
type input "Gatew"
click at [202, 123] on div "Gateway Services Inc." at bounding box center [221, 122] width 129 height 13
type input "Gateway Services Inc."
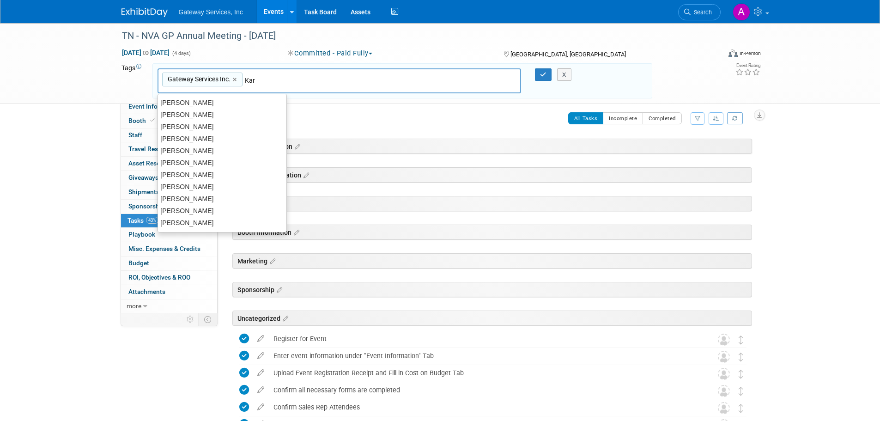
type input "[PERSON_NAME]"
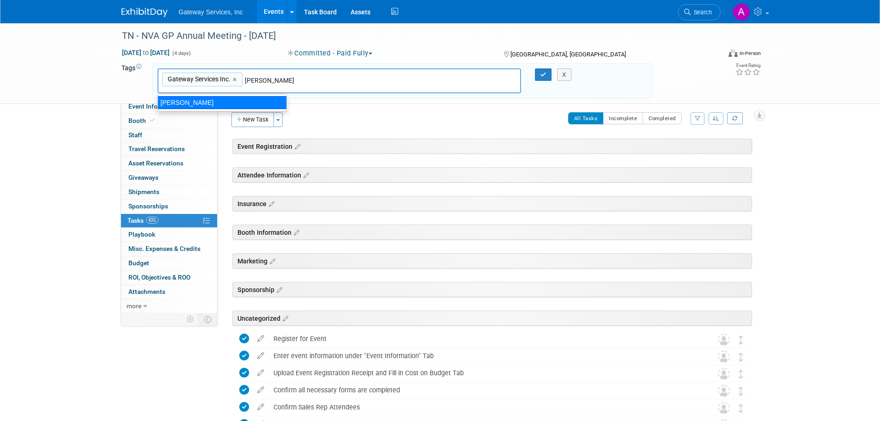
click at [196, 97] on div "[PERSON_NAME]" at bounding box center [221, 102] width 129 height 13
type input "Gateway Services Inc., Kara Sustic"
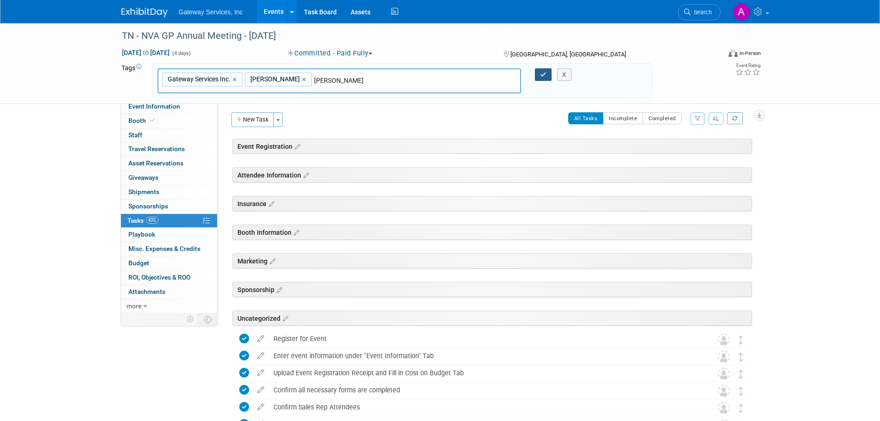
type input "[PERSON_NAME]"
click at [541, 69] on button "button" at bounding box center [543, 74] width 17 height 13
type input "Gateway Services Inc., Kara Sustic,Jacob"
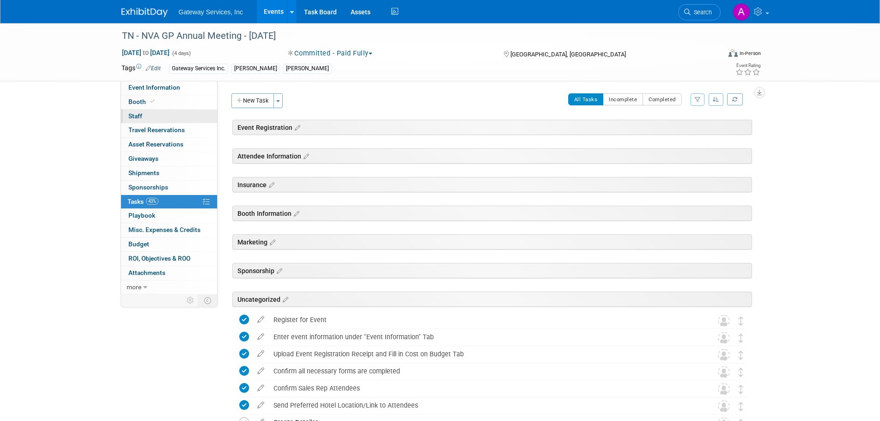
click at [176, 113] on link "0 Staff 0" at bounding box center [169, 116] width 96 height 14
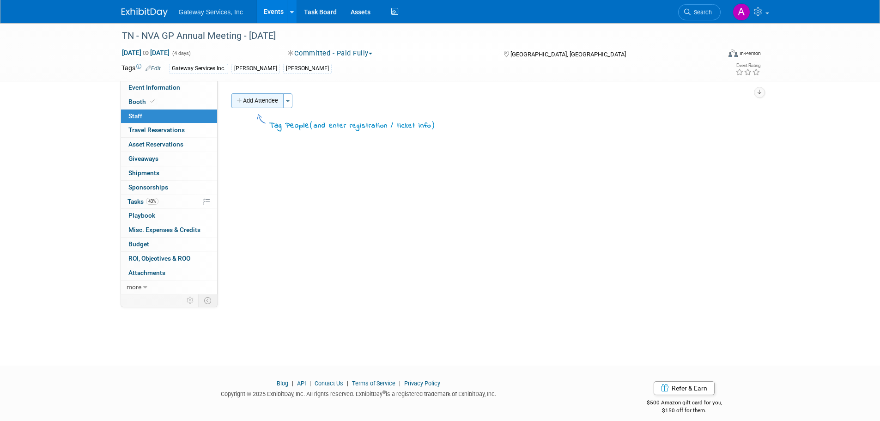
click at [247, 104] on button "Add Attendee" at bounding box center [257, 100] width 52 height 15
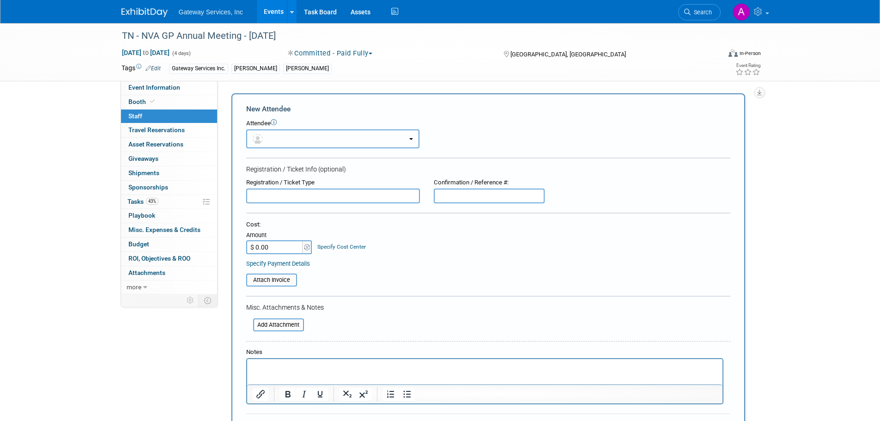
click at [273, 135] on button "button" at bounding box center [332, 138] width 173 height 19
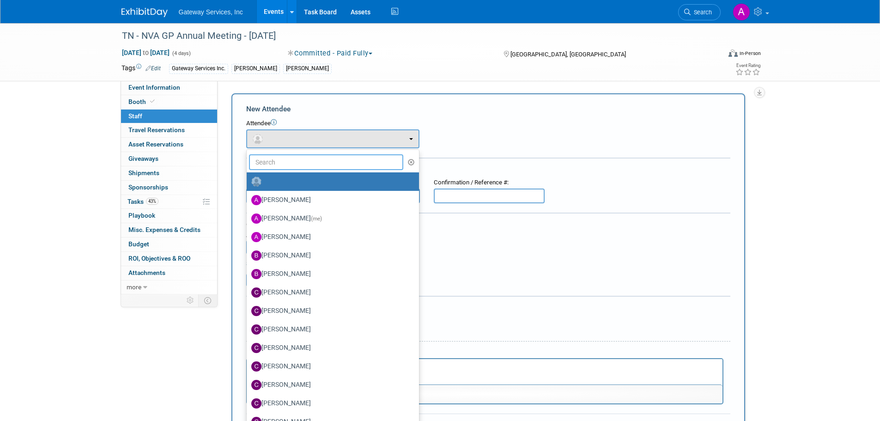
click at [288, 160] on input "text" at bounding box center [326, 162] width 155 height 16
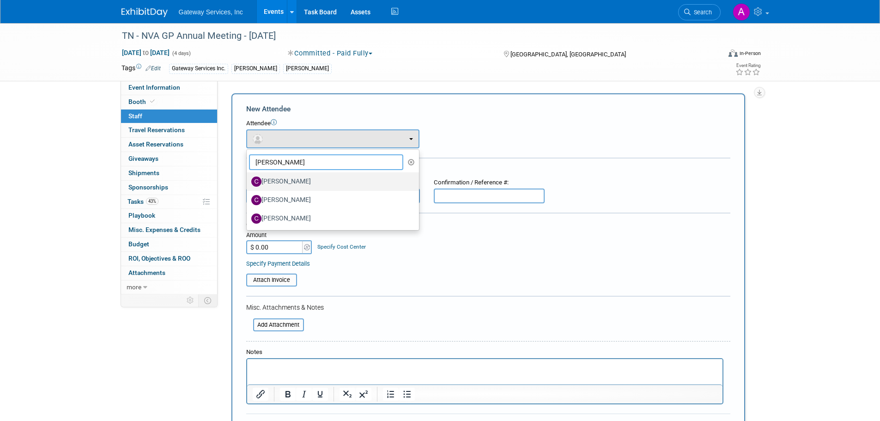
type input "chris"
click at [288, 184] on label "Chris Nelson" at bounding box center [330, 181] width 158 height 15
click at [248, 183] on input "Chris Nelson" at bounding box center [245, 180] width 6 height 6
select select "2ecb8f30-6ed6-48cd-86af-268745ff81d8"
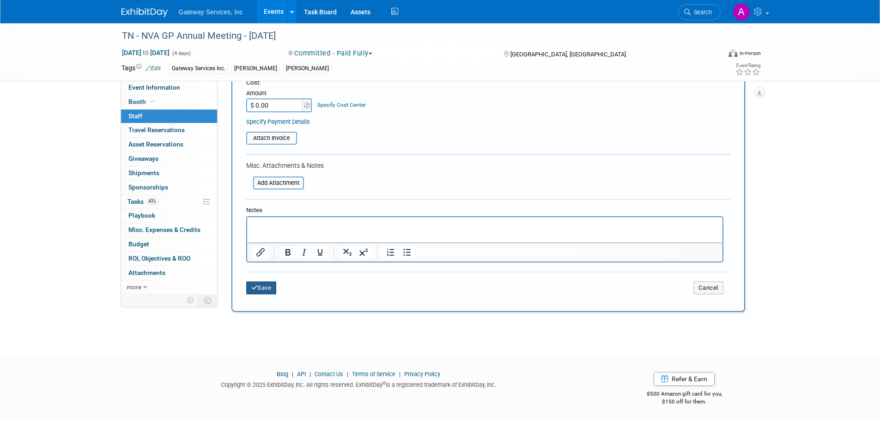
click at [270, 286] on button "Save" at bounding box center [261, 287] width 30 height 13
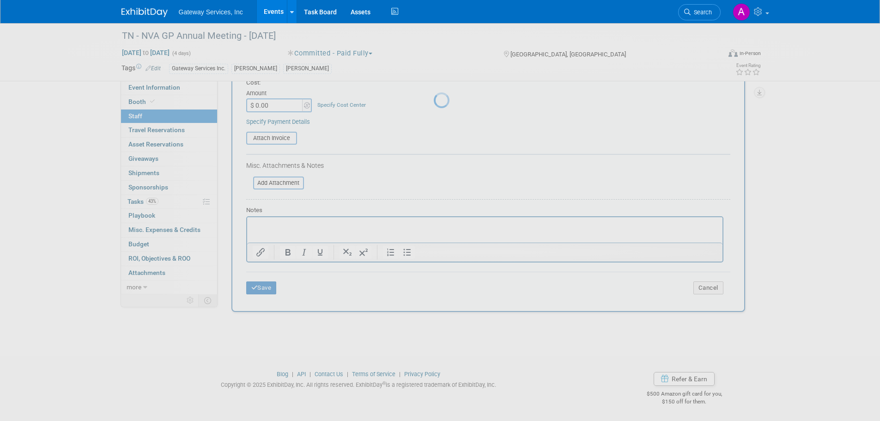
scroll to position [9, 0]
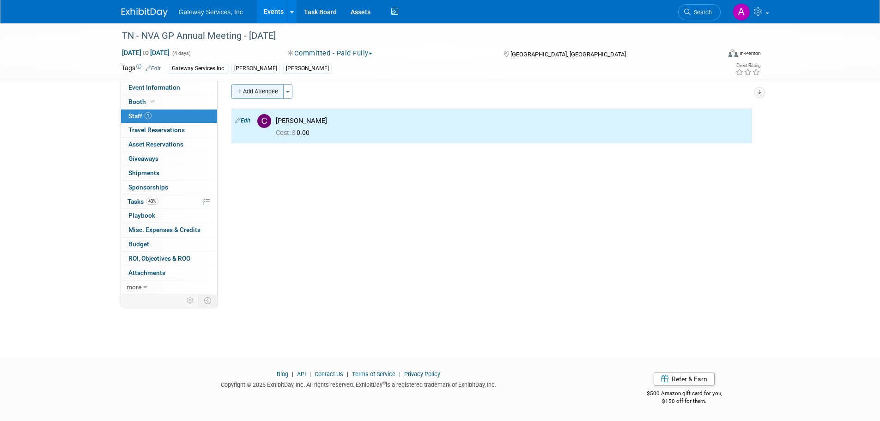
click at [266, 97] on button "Add Attendee" at bounding box center [257, 91] width 52 height 15
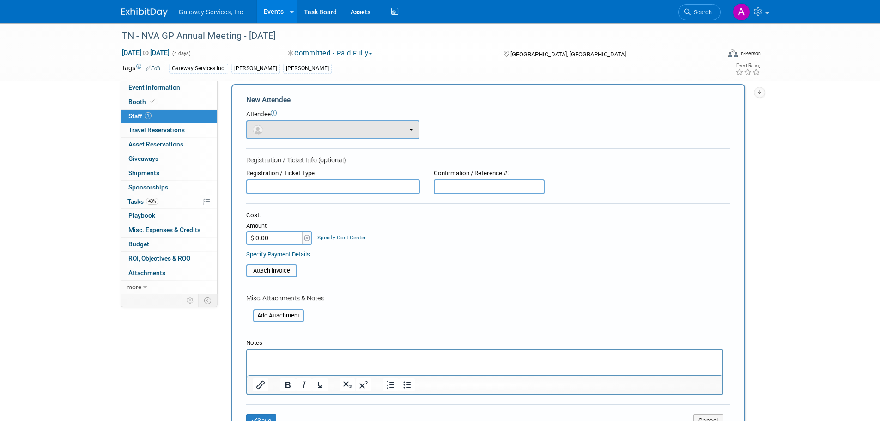
scroll to position [0, 0]
click at [285, 127] on button "button" at bounding box center [332, 129] width 173 height 19
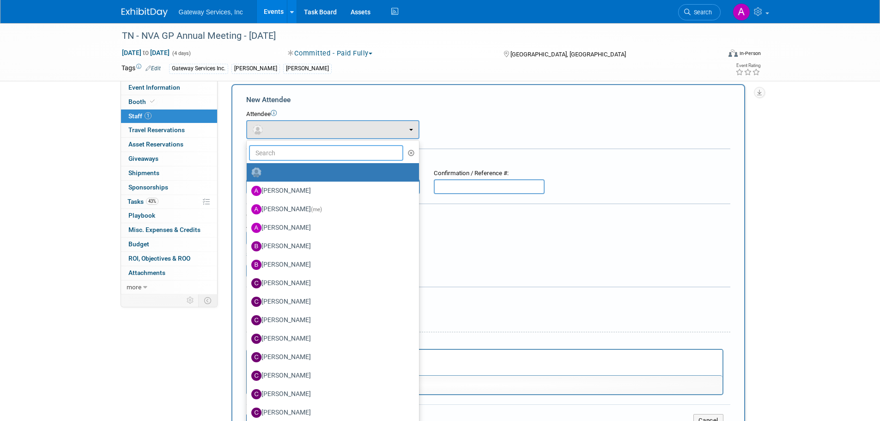
click at [294, 155] on input "text" at bounding box center [326, 153] width 155 height 16
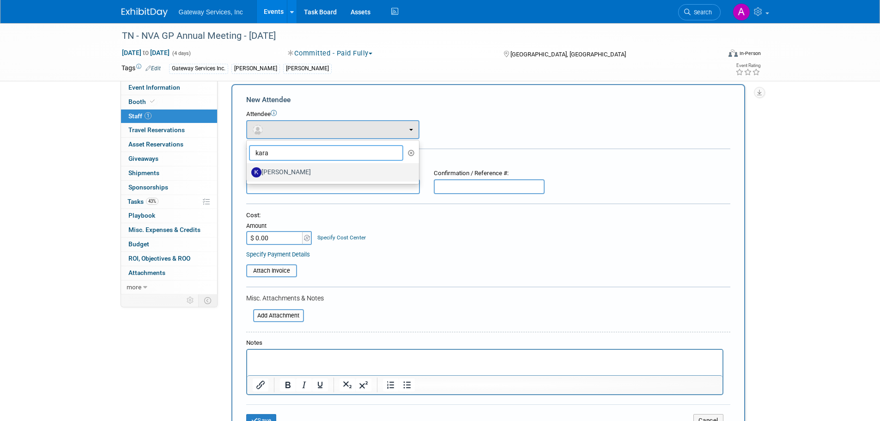
type input "kara"
click at [297, 170] on label "[PERSON_NAME]" at bounding box center [330, 172] width 158 height 15
click at [248, 170] on input "[PERSON_NAME]" at bounding box center [245, 171] width 6 height 6
select select "1a809108-0982-42fa-91bd-8c334acc1fd5"
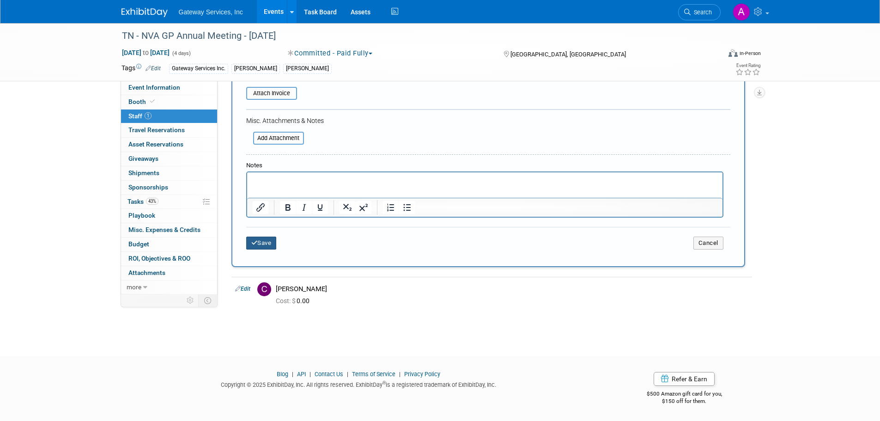
click at [269, 245] on button "Save" at bounding box center [261, 242] width 30 height 13
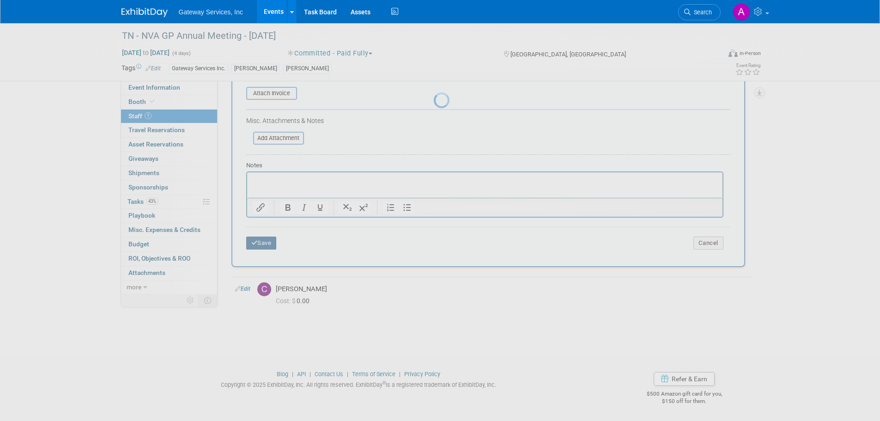
scroll to position [9, 0]
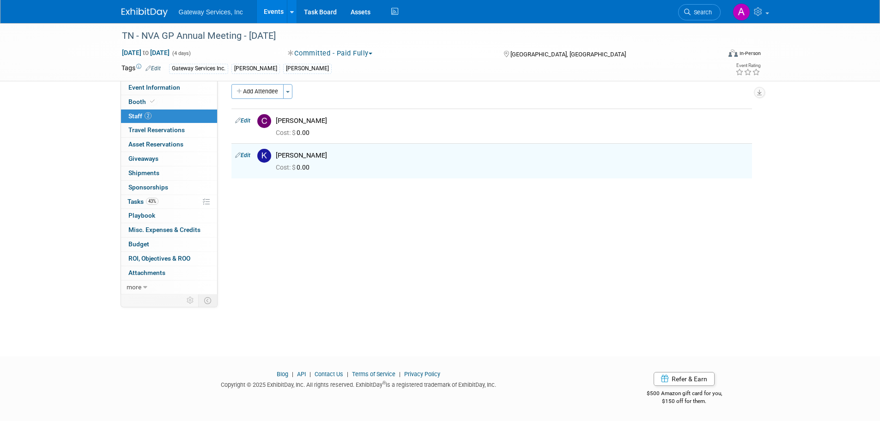
click at [147, 13] on img at bounding box center [144, 12] width 46 height 9
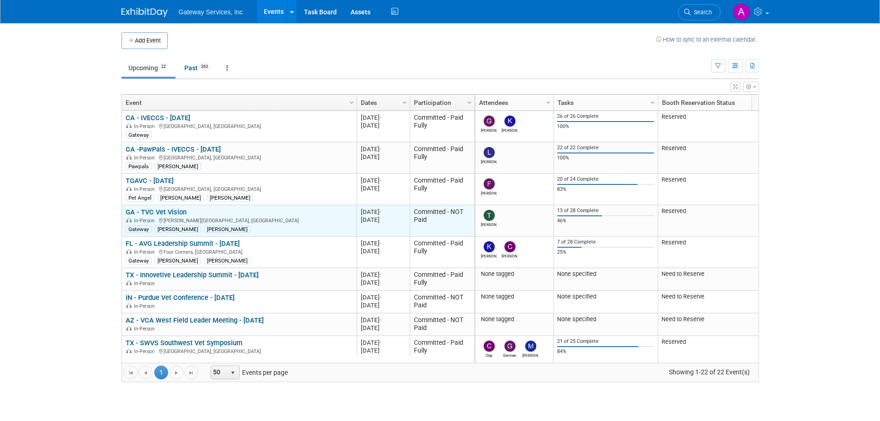
click at [179, 211] on link "GA - TVC Vet Vision" at bounding box center [156, 212] width 61 height 8
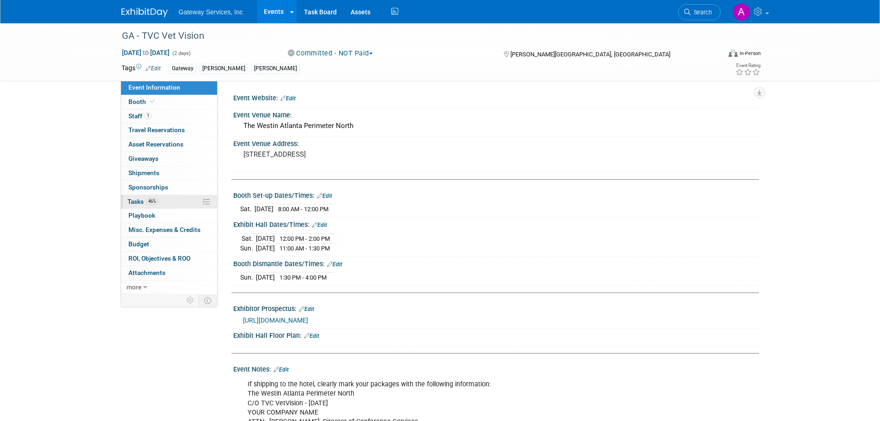
click at [167, 201] on link "46% Tasks 46%" at bounding box center [169, 202] width 96 height 14
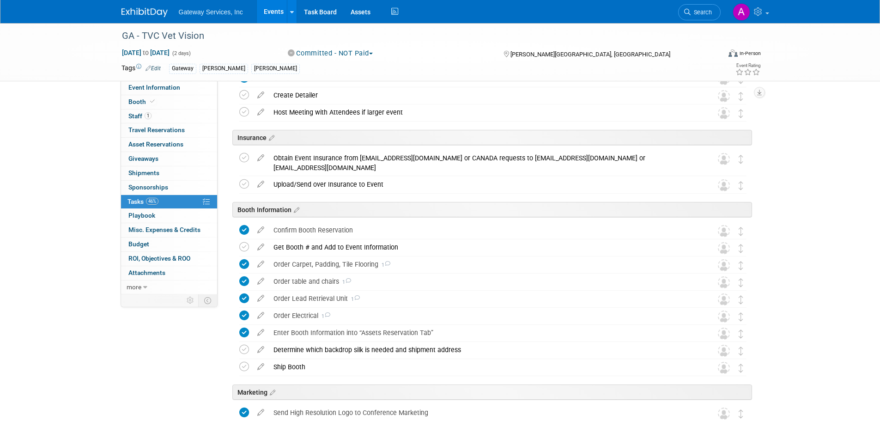
scroll to position [185, 0]
click at [319, 263] on div "Order Carpet, Padding, Tile Flooring 1" at bounding box center [484, 263] width 430 height 16
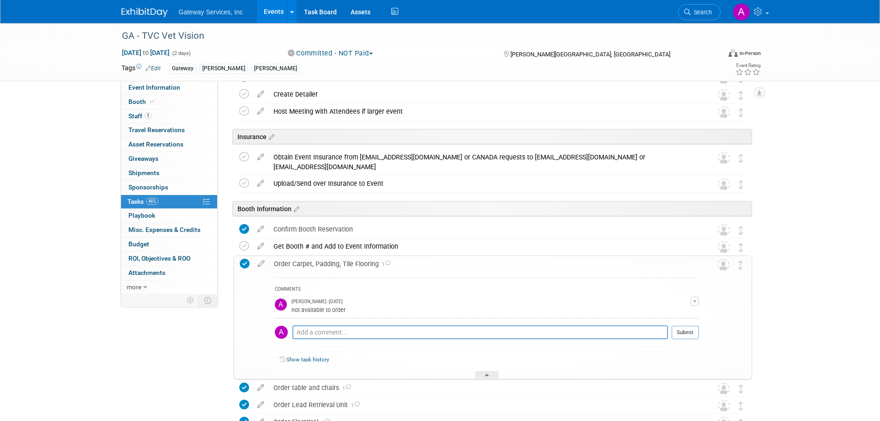
click at [319, 263] on div "Order Carpet, Padding, Tile Flooring 1" at bounding box center [484, 264] width 430 height 16
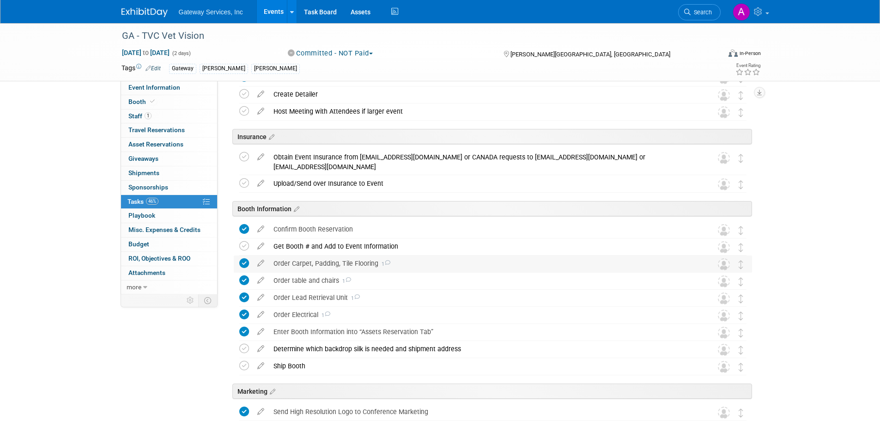
scroll to position [323, 0]
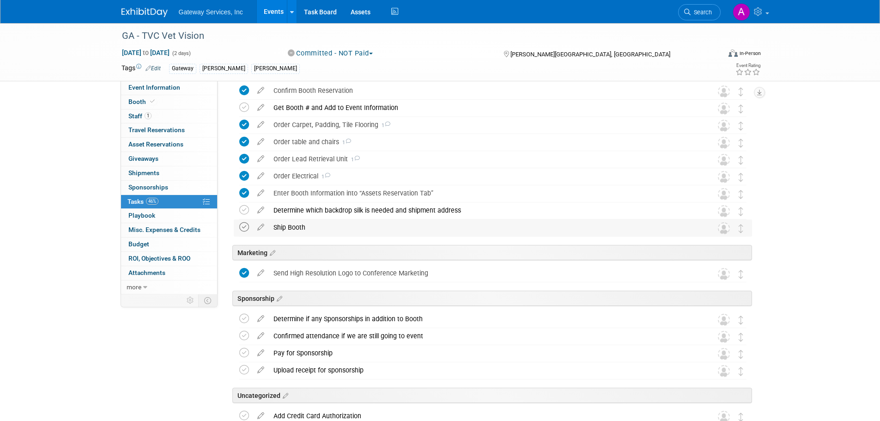
click at [240, 227] on icon at bounding box center [244, 227] width 10 height 10
click at [237, 205] on div "Determine which backdrop silk is needed and shipment address Pro tip: Press Ctr…" at bounding box center [493, 210] width 518 height 17
click at [242, 207] on icon at bounding box center [244, 210] width 10 height 10
click at [261, 369] on icon at bounding box center [261, 368] width 16 height 12
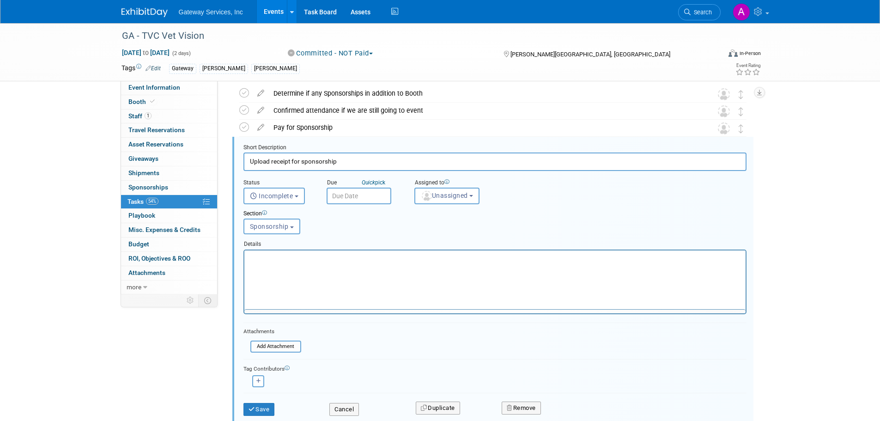
scroll to position [0, 0]
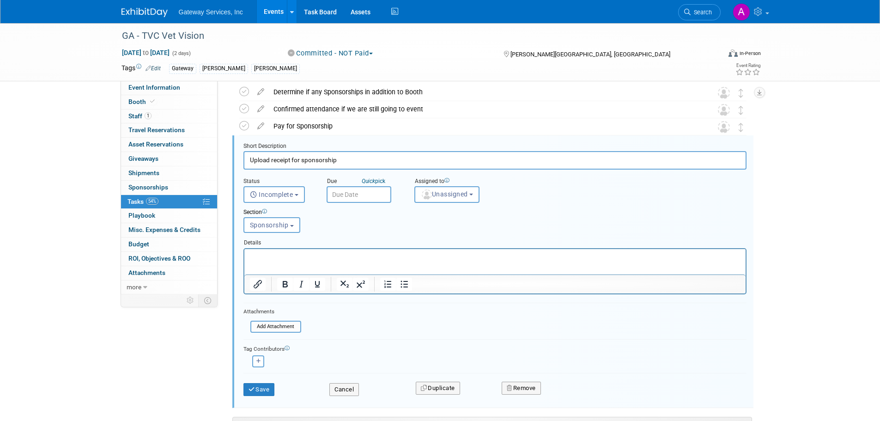
click at [363, 53] on button "Committed - NOT Paid" at bounding box center [331, 53] width 92 height 10
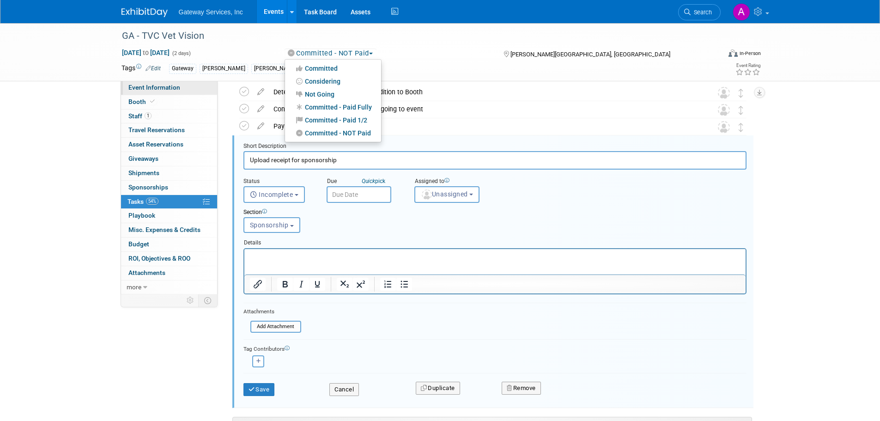
click at [173, 85] on span "Event Information" at bounding box center [154, 87] width 52 height 7
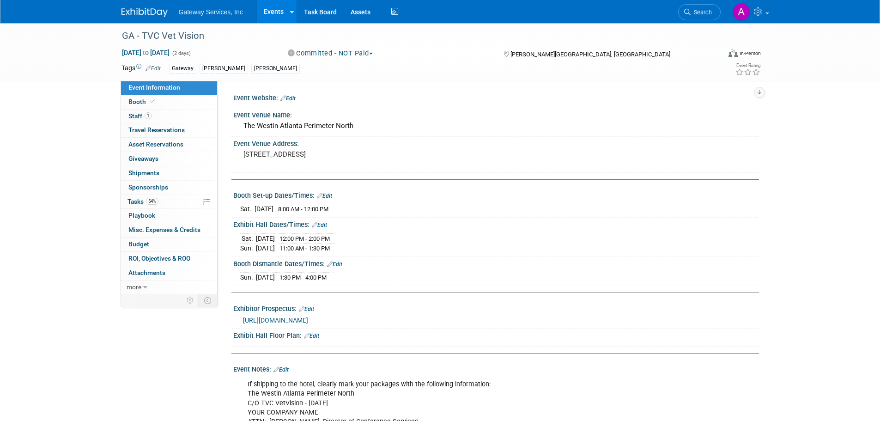
click at [152, 15] on img at bounding box center [144, 12] width 46 height 9
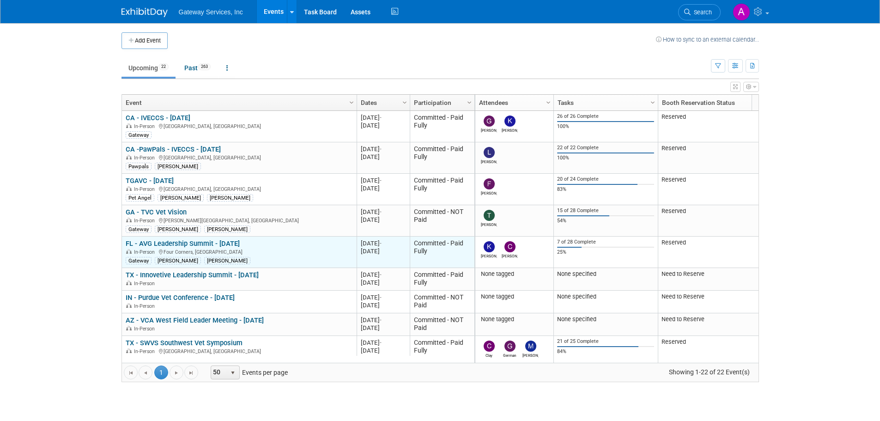
click at [198, 241] on link "FL - AVG Leadership Summit - [DATE]" at bounding box center [183, 243] width 114 height 8
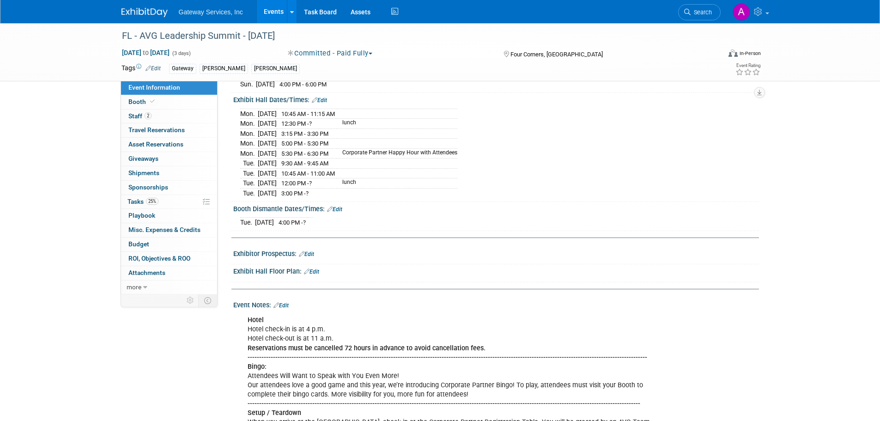
scroll to position [46, 0]
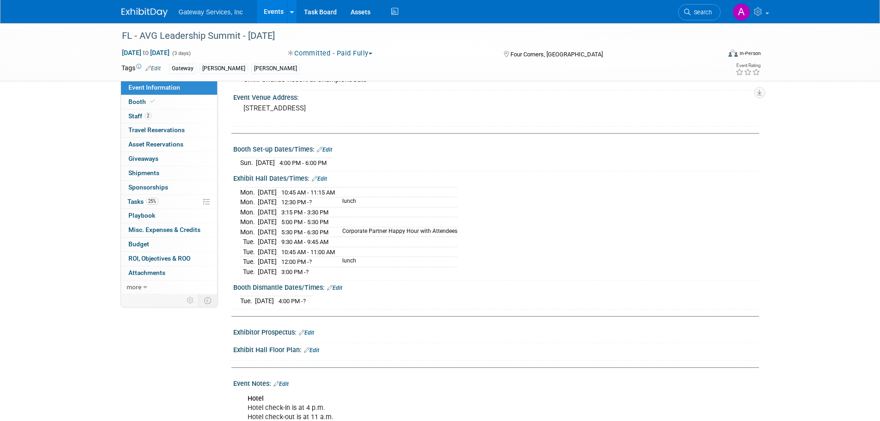
click at [149, 12] on img at bounding box center [144, 12] width 46 height 9
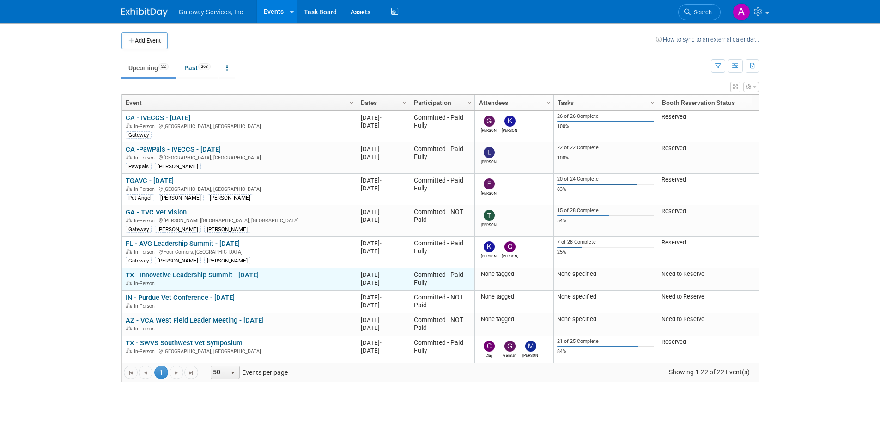
click at [197, 277] on link "TX - Innovetive Leadership Summit - [DATE]" at bounding box center [192, 275] width 133 height 8
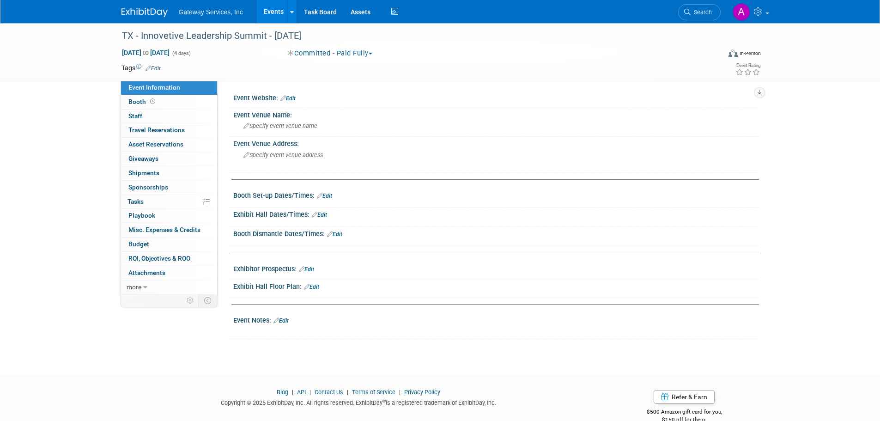
click at [154, 9] on img at bounding box center [144, 12] width 46 height 9
